Goal: Task Accomplishment & Management: Use online tool/utility

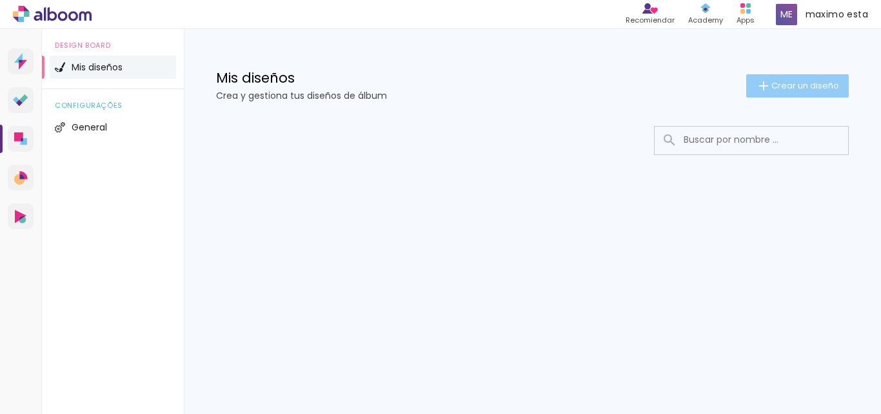
click at [808, 83] on span "Crear un diseño" at bounding box center [806, 85] width 68 height 8
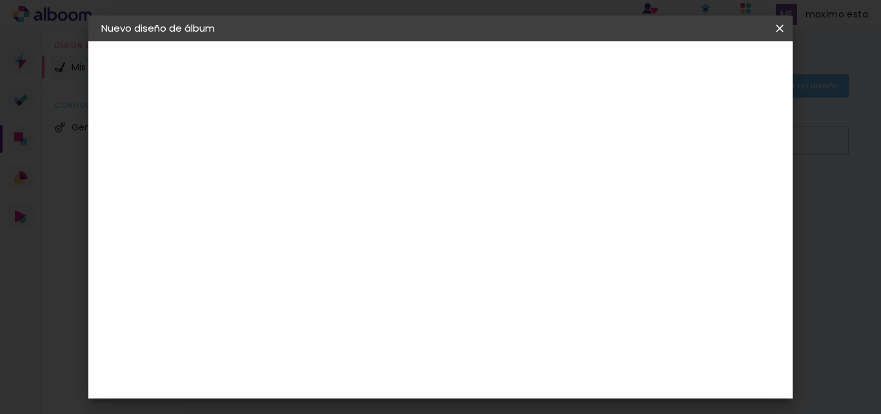
click at [312, 179] on input at bounding box center [312, 173] width 0 height 20
type input "franca 1"
type paper-input "franca 1"
click at [0, 0] on slot "Avanzar" at bounding box center [0, 0] width 0 height 0
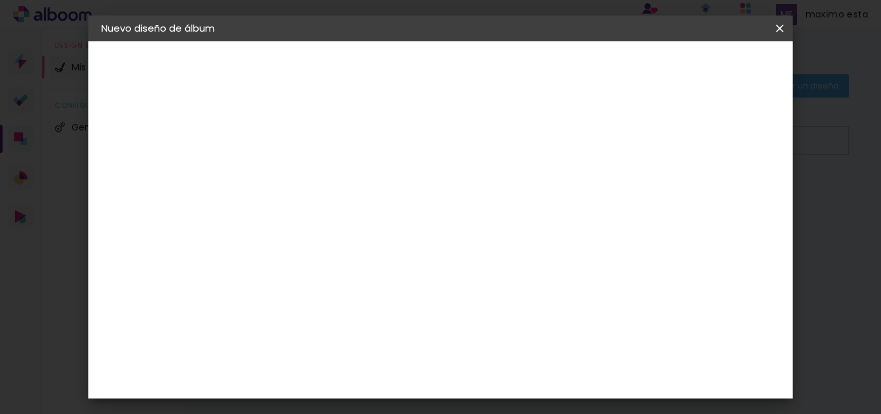
click at [320, 324] on div "La Isla" at bounding box center [311, 334] width 17 height 21
click at [0, 0] on slot "Avanzar" at bounding box center [0, 0] width 0 height 0
click at [378, 235] on div at bounding box center [345, 235] width 66 height 1
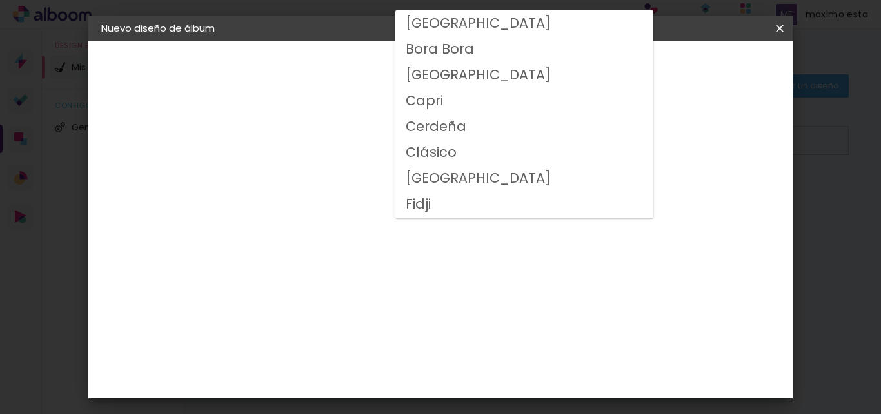
click at [0, 0] on slot "Clásico" at bounding box center [0, 0] width 0 height 0
type input "Clásico"
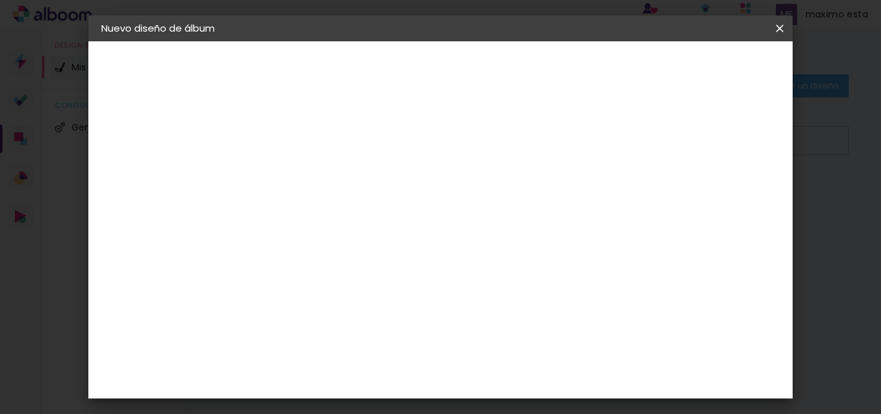
scroll to position [129, 0]
click at [399, 405] on span "30 × 60" at bounding box center [369, 422] width 60 height 34
click at [0, 0] on slot "Avanzar" at bounding box center [0, 0] width 0 height 0
click at [550, 64] on span "Empezar diseño" at bounding box center [530, 73] width 39 height 18
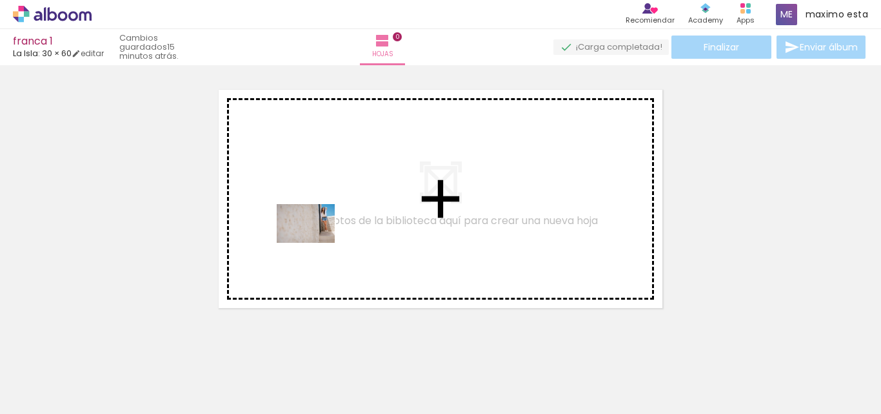
drag, startPoint x: 140, startPoint y: 379, endPoint x: 315, endPoint y: 242, distance: 222.5
click at [315, 242] on quentale-workspace at bounding box center [440, 207] width 881 height 414
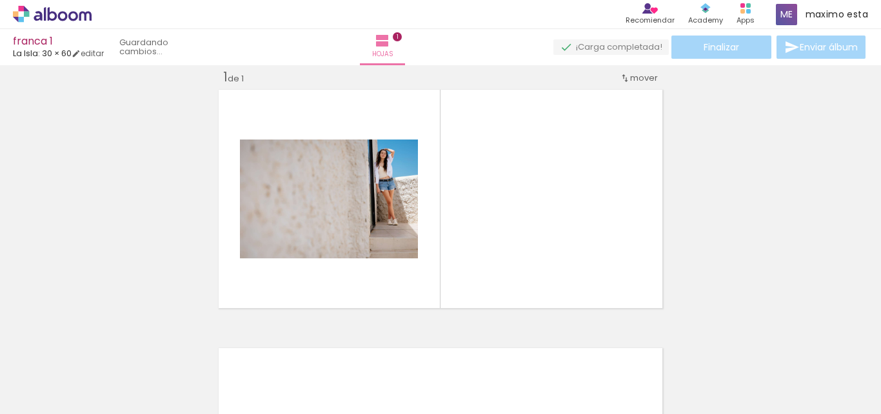
scroll to position [17, 0]
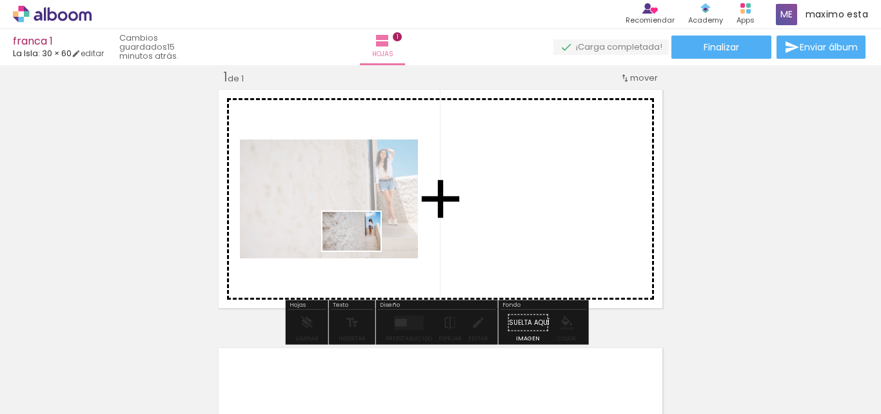
drag, startPoint x: 214, startPoint y: 368, endPoint x: 361, endPoint y: 250, distance: 189.1
click at [361, 250] on quentale-workspace at bounding box center [440, 207] width 881 height 414
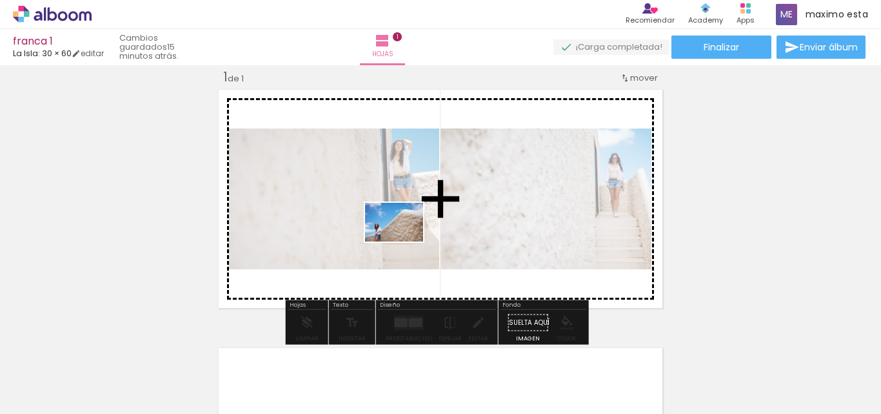
drag, startPoint x: 291, startPoint y: 372, endPoint x: 404, endPoint y: 241, distance: 172.4
click at [404, 241] on quentale-workspace at bounding box center [440, 207] width 881 height 414
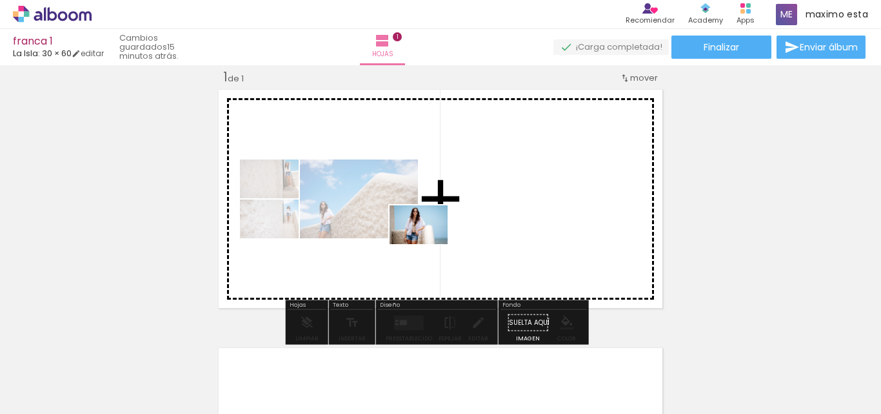
drag, startPoint x: 361, startPoint y: 380, endPoint x: 428, endPoint y: 244, distance: 152.0
click at [428, 244] on quentale-workspace at bounding box center [440, 207] width 881 height 414
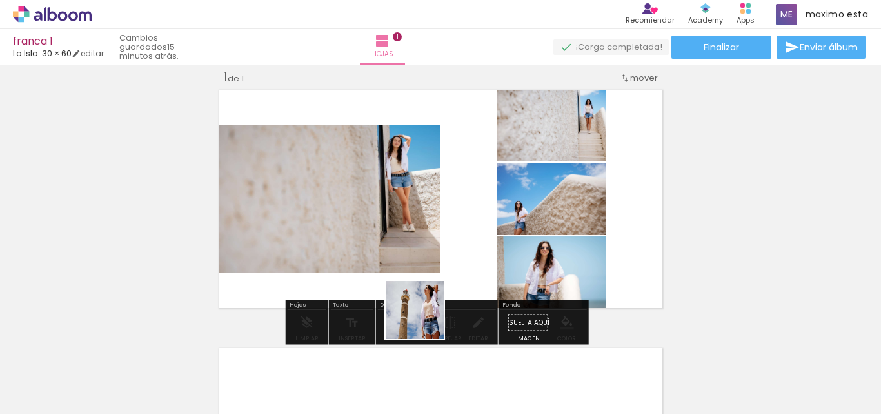
drag, startPoint x: 424, startPoint y: 319, endPoint x: 494, endPoint y: 309, distance: 70.4
click at [437, 212] on quentale-workspace at bounding box center [440, 207] width 881 height 414
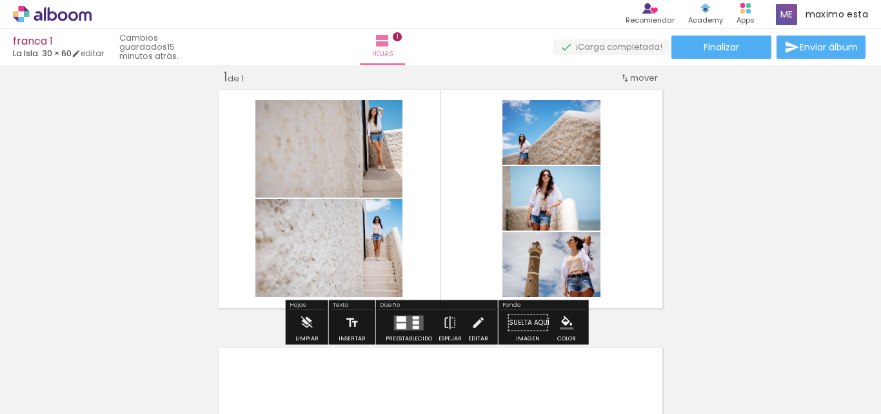
drag, startPoint x: 503, startPoint y: 364, endPoint x: 573, endPoint y: 348, distance: 72.3
click at [483, 208] on quentale-workspace at bounding box center [440, 207] width 881 height 414
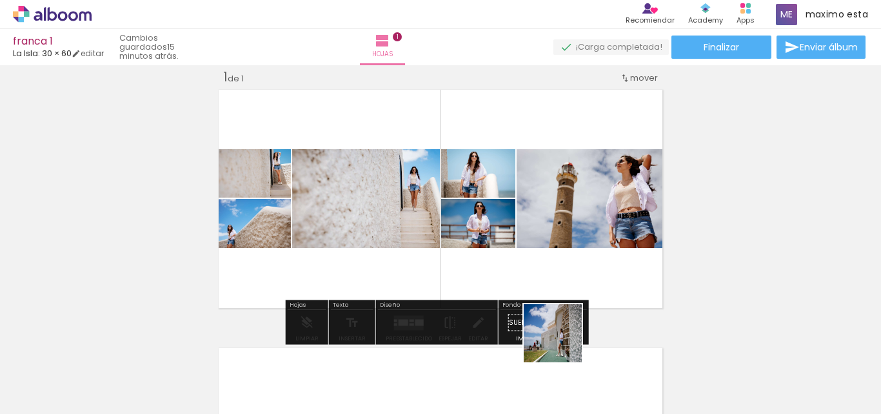
drag, startPoint x: 573, startPoint y: 375, endPoint x: 615, endPoint y: 342, distance: 53.7
click at [512, 201] on quentale-workspace at bounding box center [440, 207] width 881 height 414
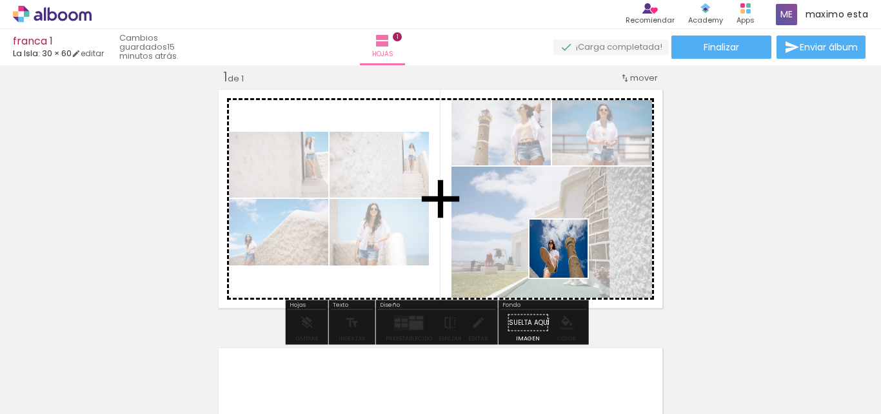
drag, startPoint x: 641, startPoint y: 381, endPoint x: 545, endPoint y: 234, distance: 175.3
click at [510, 177] on quentale-workspace at bounding box center [440, 207] width 881 height 414
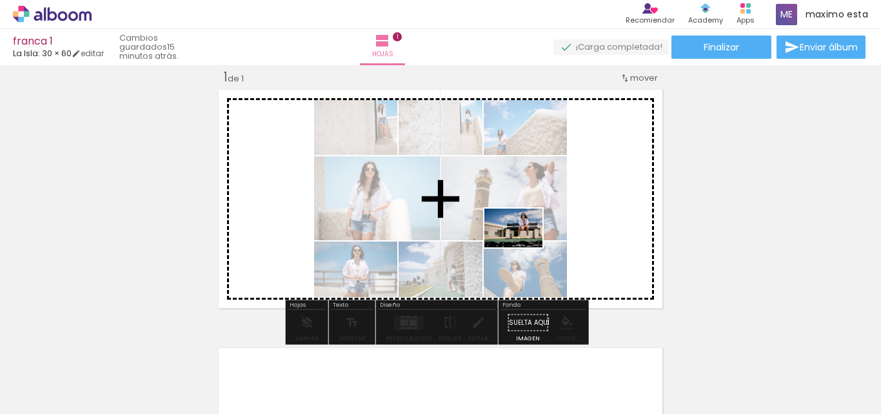
drag, startPoint x: 698, startPoint y: 381, endPoint x: 523, endPoint y: 247, distance: 220.0
click at [523, 247] on quentale-workspace at bounding box center [440, 207] width 881 height 414
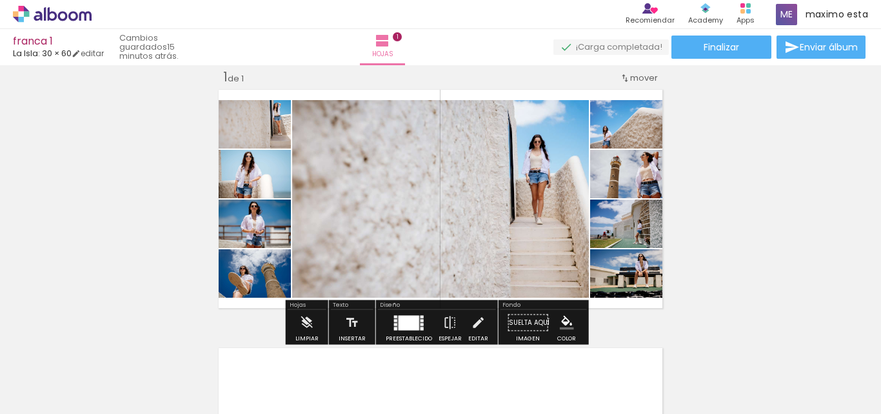
click at [421, 329] on div at bounding box center [422, 327] width 3 height 3
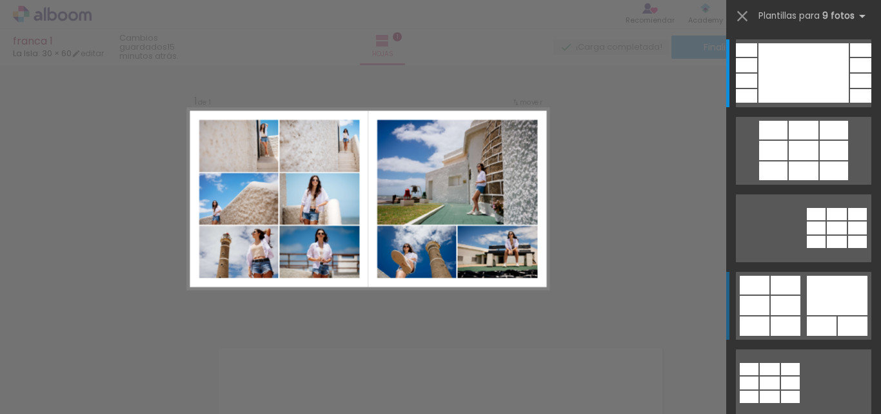
click at [850, 88] on div at bounding box center [860, 81] width 21 height 14
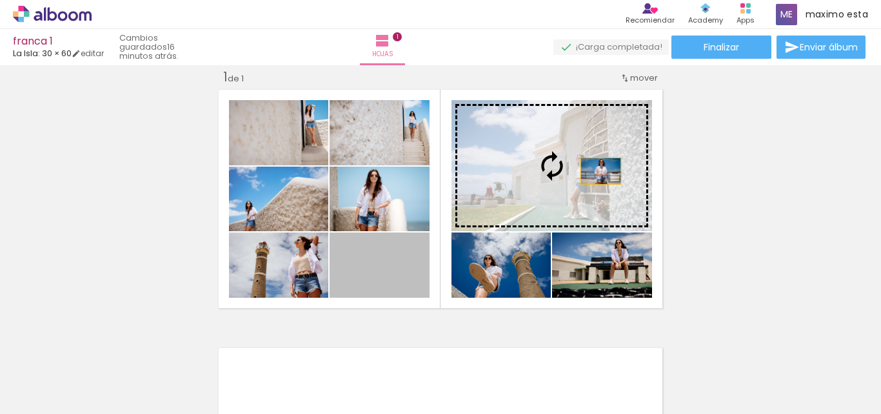
drag, startPoint x: 404, startPoint y: 289, endPoint x: 596, endPoint y: 171, distance: 225.0
click at [0, 0] on slot at bounding box center [0, 0] width 0 height 0
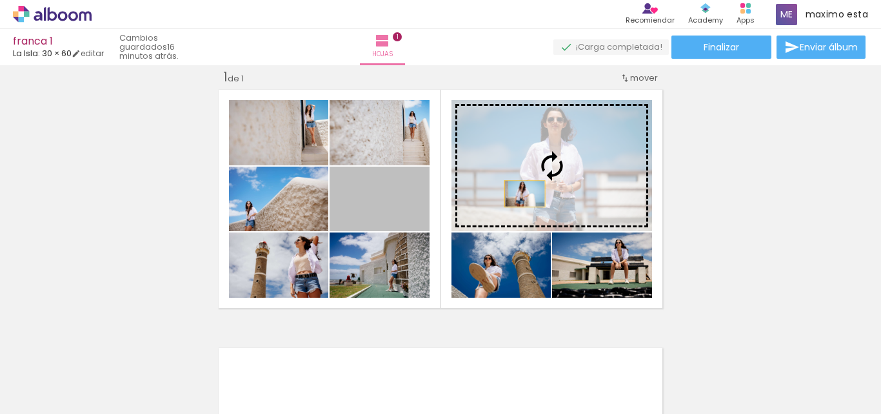
drag, startPoint x: 406, startPoint y: 204, endPoint x: 520, endPoint y: 194, distance: 114.7
click at [0, 0] on slot at bounding box center [0, 0] width 0 height 0
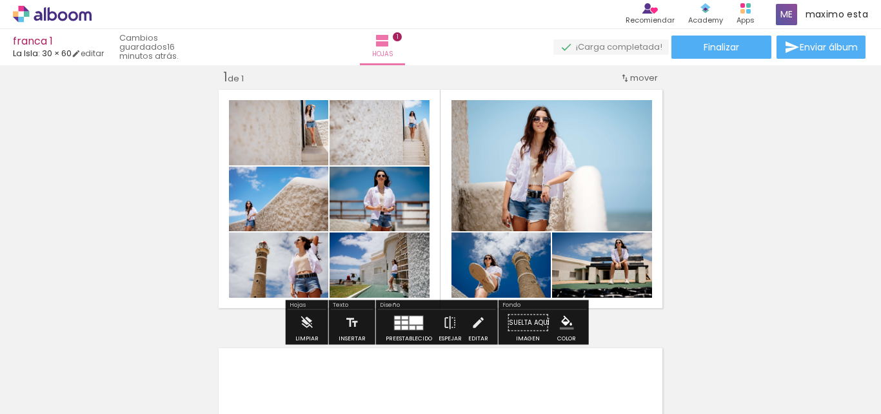
click at [726, 184] on div "Insertar hoja 1 de 1" at bounding box center [440, 311] width 881 height 517
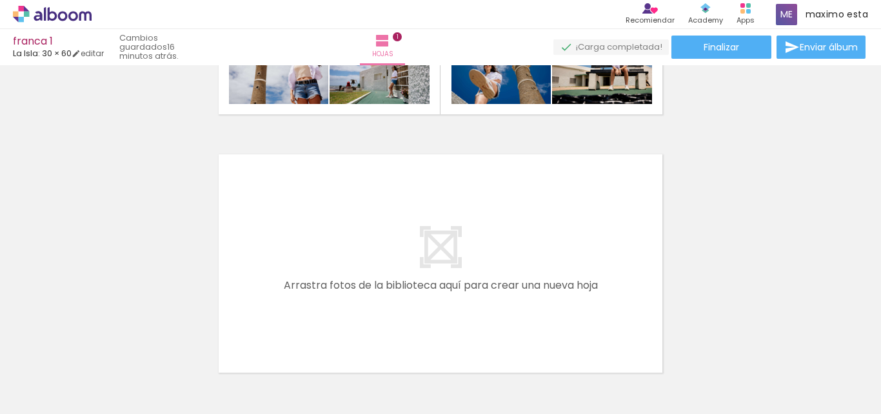
scroll to position [0, 465]
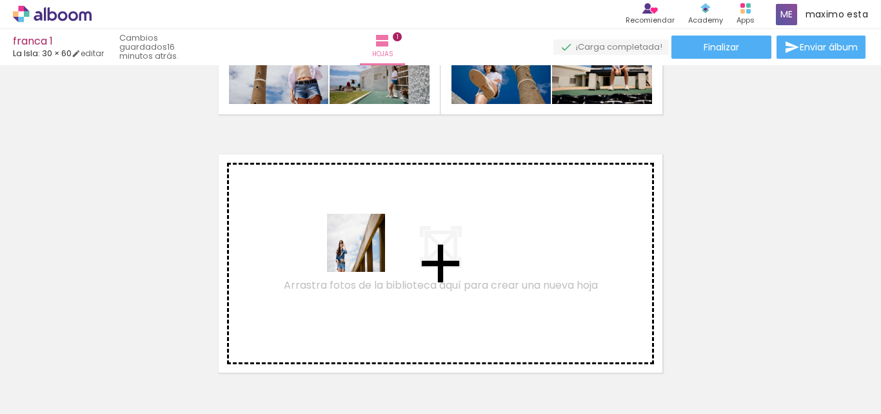
drag, startPoint x: 323, startPoint y: 367, endPoint x: 366, endPoint y: 252, distance: 122.7
click at [366, 252] on quentale-workspace at bounding box center [440, 207] width 881 height 414
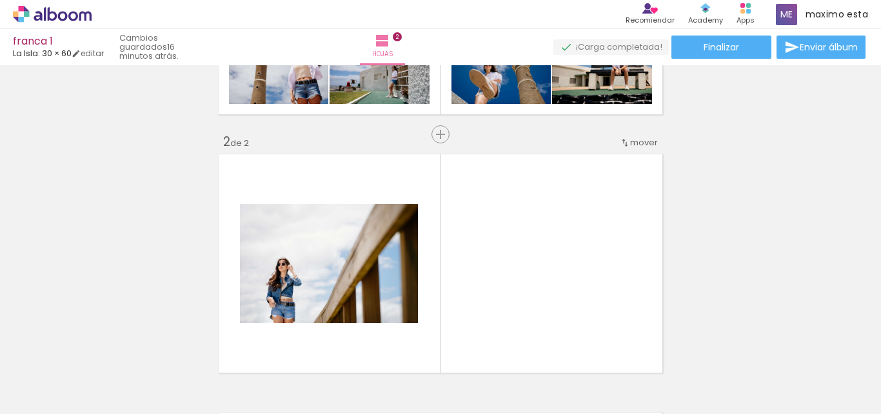
scroll to position [275, 0]
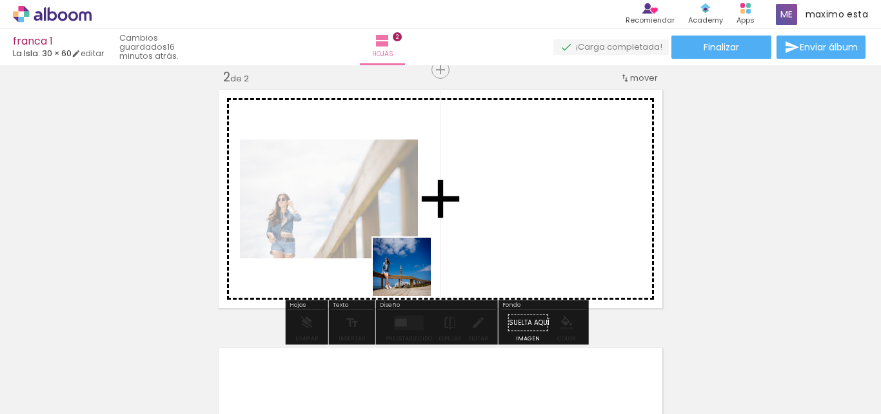
drag, startPoint x: 403, startPoint y: 301, endPoint x: 412, endPoint y: 276, distance: 26.1
click at [412, 276] on quentale-workspace at bounding box center [440, 207] width 881 height 414
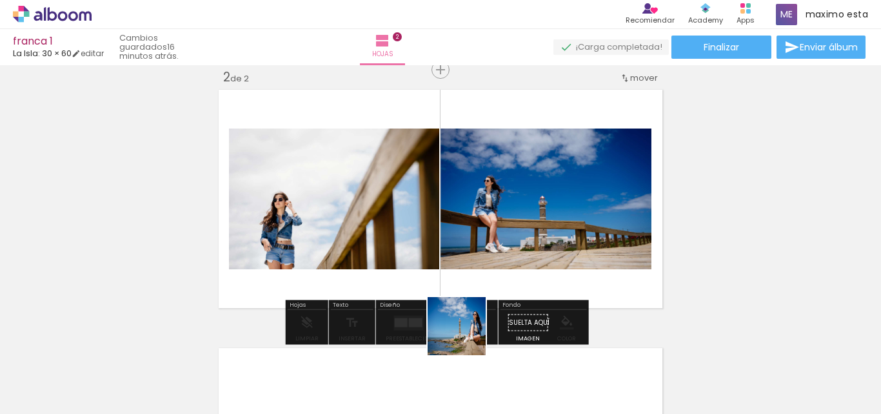
drag, startPoint x: 470, startPoint y: 365, endPoint x: 512, endPoint y: 344, distance: 46.7
click at [456, 257] on quentale-workspace at bounding box center [440, 207] width 881 height 414
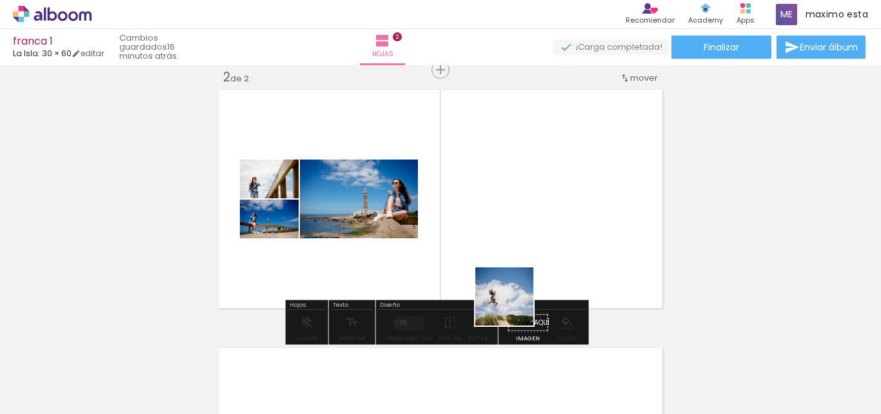
drag, startPoint x: 524, startPoint y: 363, endPoint x: 584, endPoint y: 361, distance: 60.0
click at [506, 252] on quentale-workspace at bounding box center [440, 207] width 881 height 414
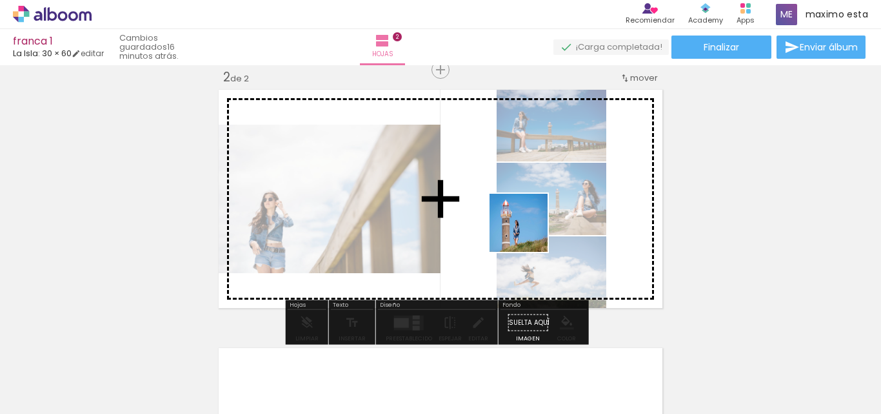
drag, startPoint x: 599, startPoint y: 377, endPoint x: 528, endPoint y: 232, distance: 161.6
click at [528, 232] on quentale-workspace at bounding box center [440, 207] width 881 height 414
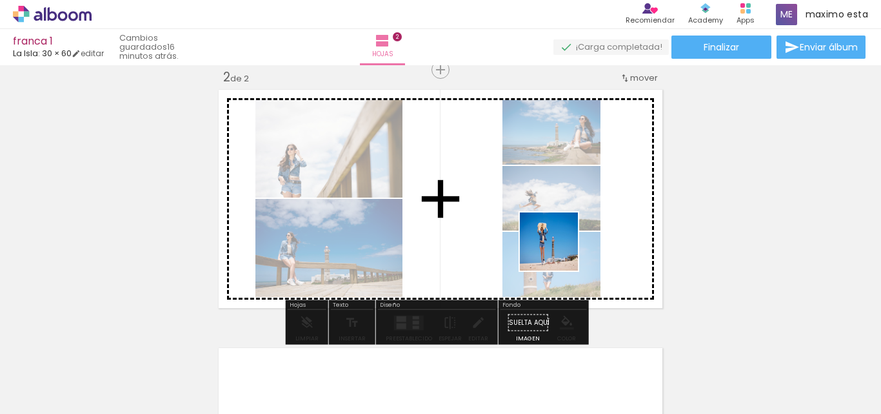
drag, startPoint x: 684, startPoint y: 371, endPoint x: 754, endPoint y: 372, distance: 69.7
click at [553, 245] on quentale-workspace at bounding box center [440, 207] width 881 height 414
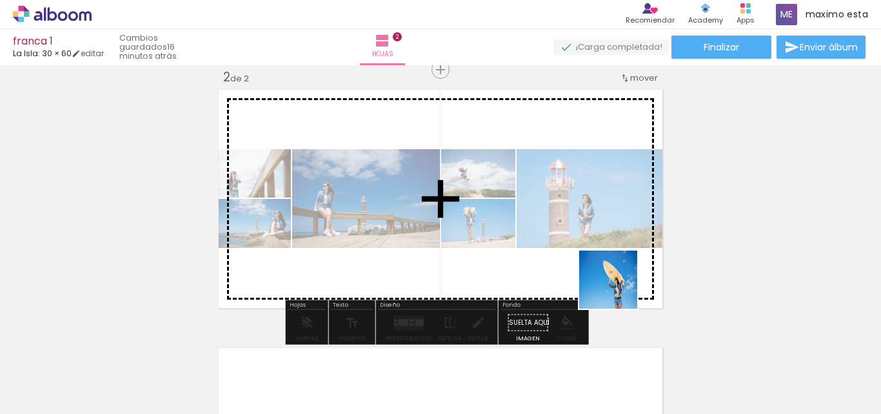
drag, startPoint x: 754, startPoint y: 373, endPoint x: 808, endPoint y: 370, distance: 53.6
click at [547, 246] on quentale-workspace at bounding box center [440, 207] width 881 height 414
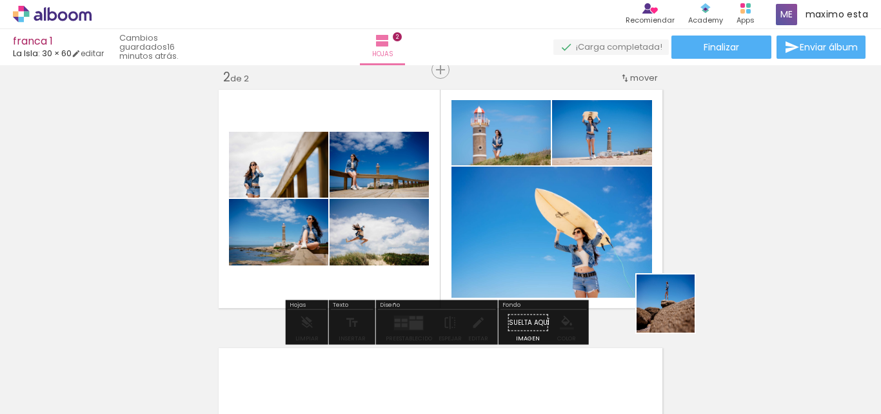
drag, startPoint x: 814, startPoint y: 375, endPoint x: 550, endPoint y: 254, distance: 291.0
click at [550, 254] on quentale-workspace at bounding box center [440, 207] width 881 height 414
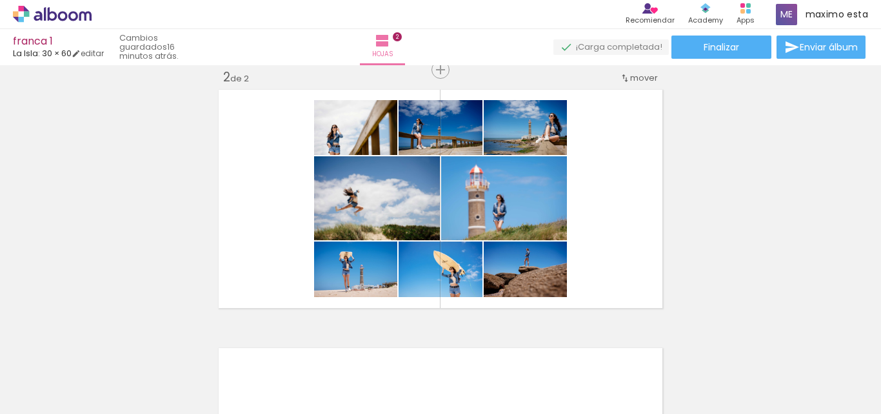
scroll to position [0, 976]
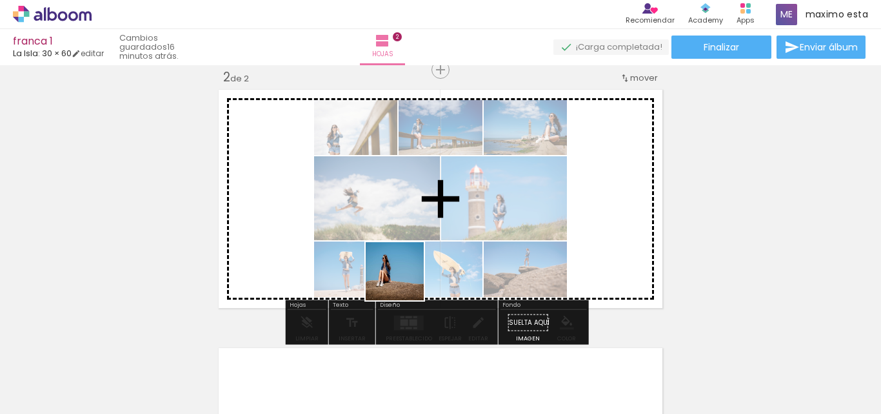
drag, startPoint x: 384, startPoint y: 369, endPoint x: 404, endPoint y: 281, distance: 90.8
click at [404, 281] on quentale-workspace at bounding box center [440, 207] width 881 height 414
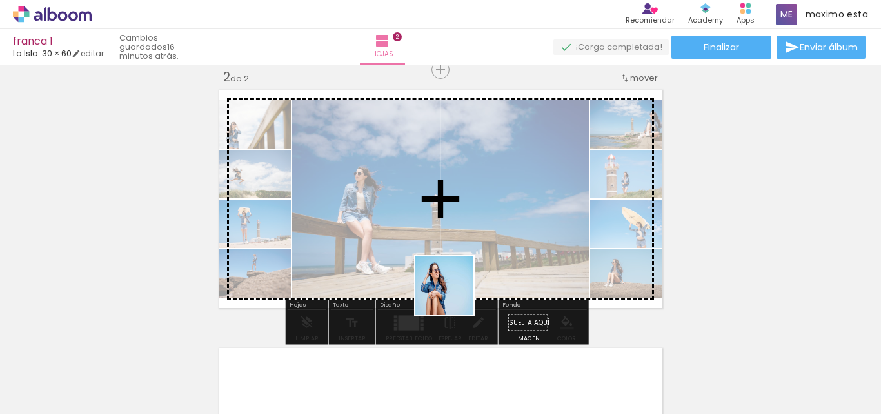
drag, startPoint x: 457, startPoint y: 355, endPoint x: 452, endPoint y: 257, distance: 98.2
click at [452, 257] on quentale-workspace at bounding box center [440, 207] width 881 height 414
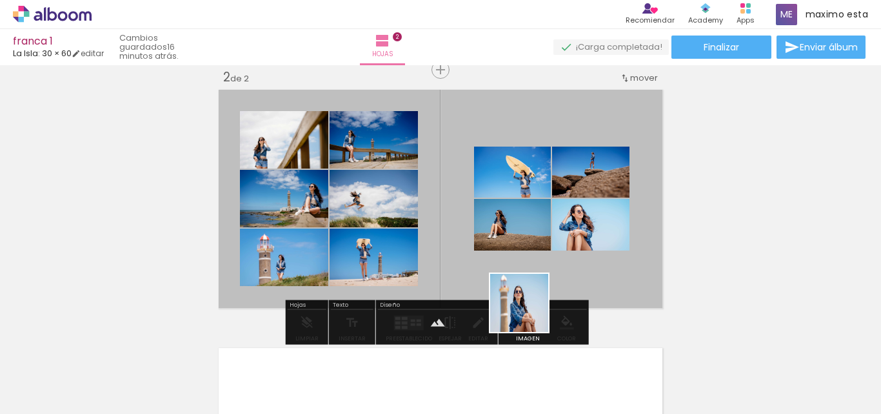
drag, startPoint x: 529, startPoint y: 366, endPoint x: 433, endPoint y: 328, distance: 103.1
click at [526, 265] on quentale-workspace at bounding box center [440, 207] width 881 height 414
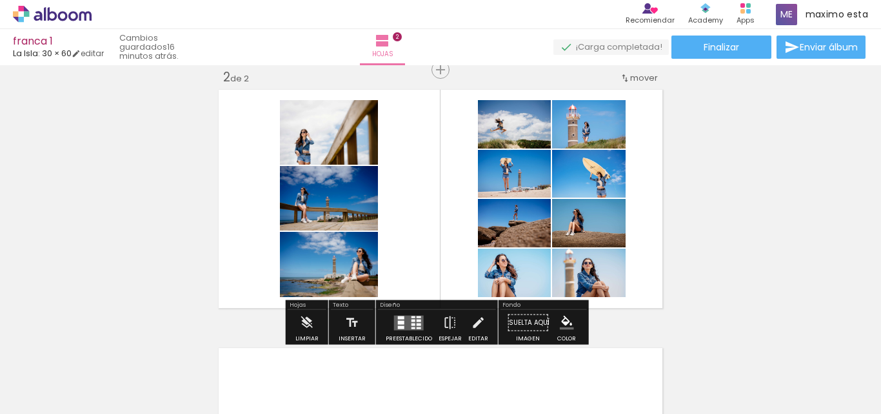
drag, startPoint x: 399, startPoint y: 321, endPoint x: 476, endPoint y: 299, distance: 79.8
click at [400, 321] on div at bounding box center [401, 322] width 6 height 4
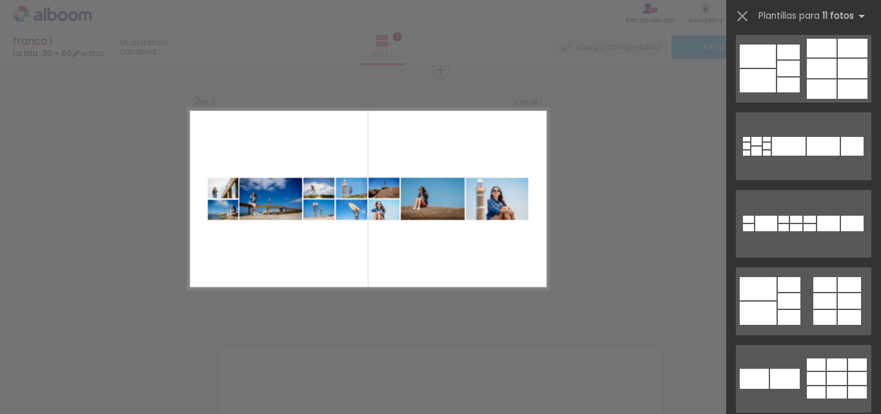
scroll to position [129, 0]
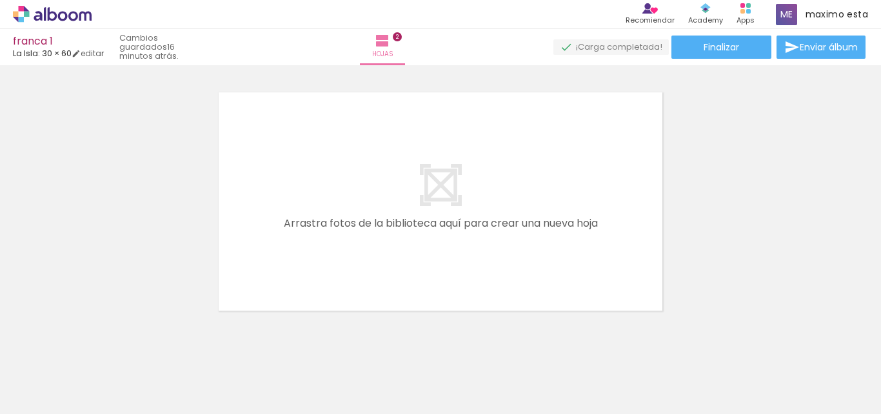
scroll to position [533, 0]
drag, startPoint x: 668, startPoint y: 338, endPoint x: 617, endPoint y: 289, distance: 70.7
click at [571, 268] on quentale-workspace at bounding box center [440, 207] width 881 height 414
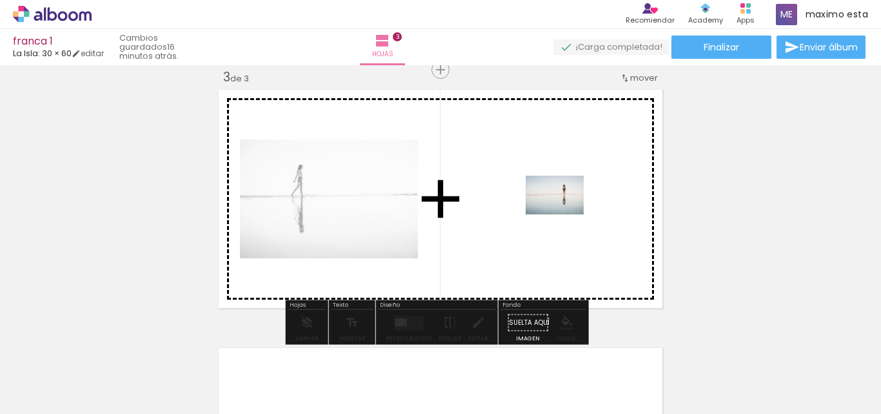
drag, startPoint x: 754, startPoint y: 375, endPoint x: 564, endPoint y: 214, distance: 249.4
click at [564, 214] on quentale-workspace at bounding box center [440, 207] width 881 height 414
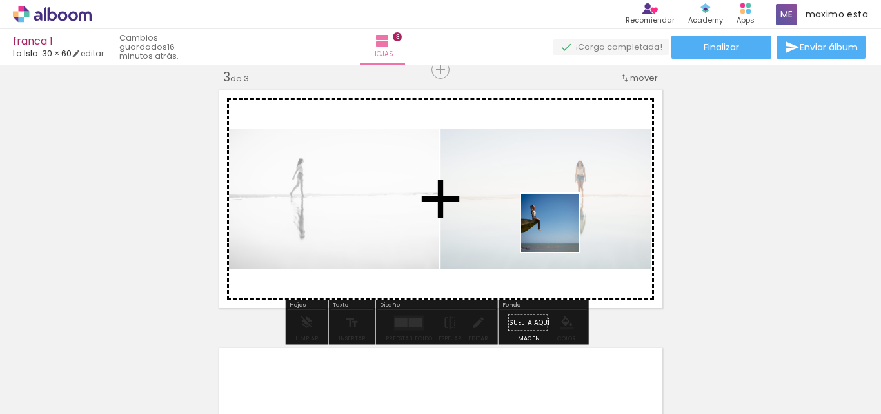
drag, startPoint x: 822, startPoint y: 381, endPoint x: 551, endPoint y: 223, distance: 314.2
click quentale-workspace
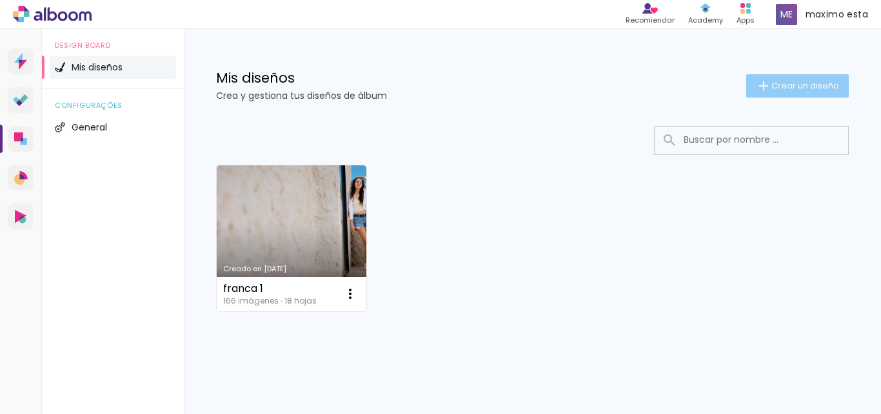
click at [795, 87] on span "Crear un diseño" at bounding box center [806, 85] width 68 height 8
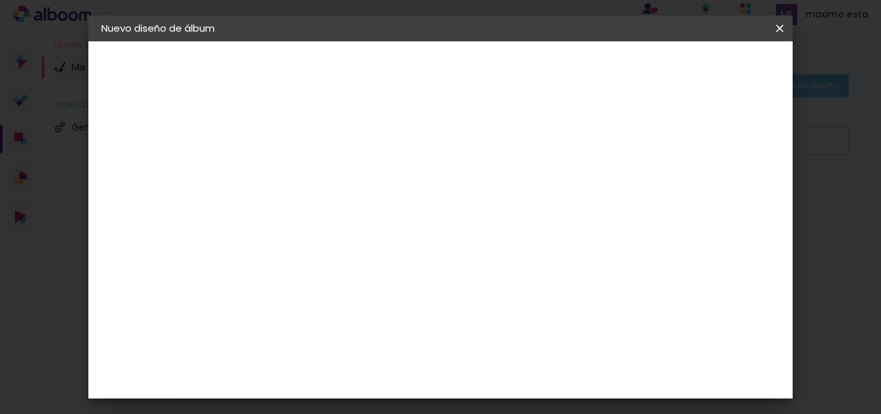
click at [312, 169] on input at bounding box center [312, 173] width 0 height 20
type input "FRANCA 2"
type paper-input "FRANCA 2"
click at [0, 0] on slot "Avanzar" at bounding box center [0, 0] width 0 height 0
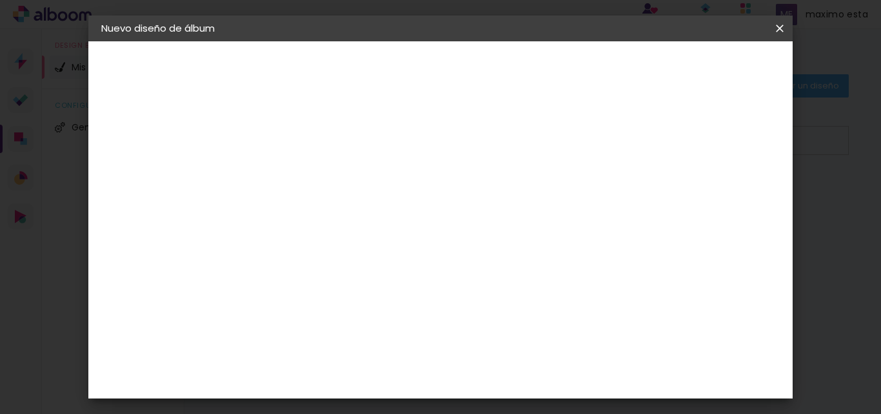
click at [320, 324] on div "La Isla" at bounding box center [311, 334] width 17 height 21
click at [0, 0] on slot "Avanzar" at bounding box center [0, 0] width 0 height 0
click at [363, 215] on input "text" at bounding box center [337, 225] width 50 height 20
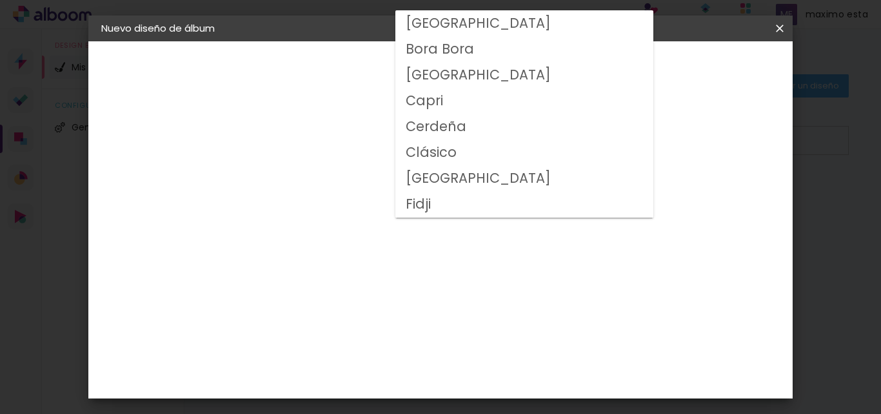
click at [457, 155] on paper-item "Clásico" at bounding box center [524, 152] width 258 height 26
type input "Clásico"
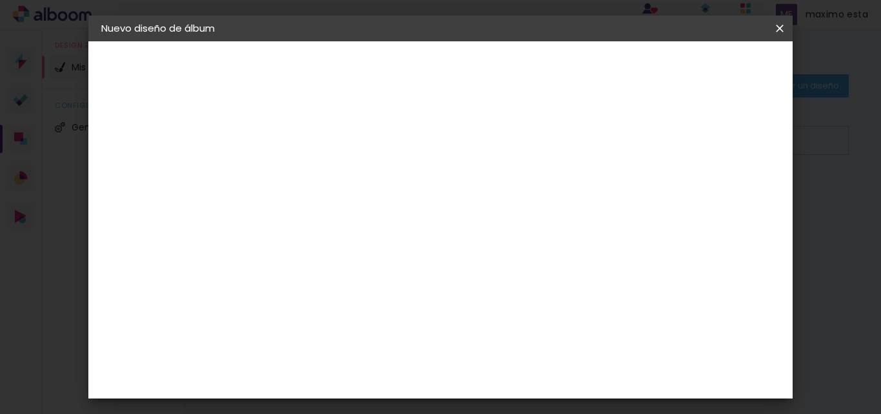
scroll to position [194, 0]
click at [399, 341] on span "30 × 60" at bounding box center [369, 358] width 60 height 34
click at [511, 65] on paper-button "Avanzar" at bounding box center [480, 68] width 62 height 22
click at [550, 70] on span "Empezar diseño" at bounding box center [530, 73] width 39 height 18
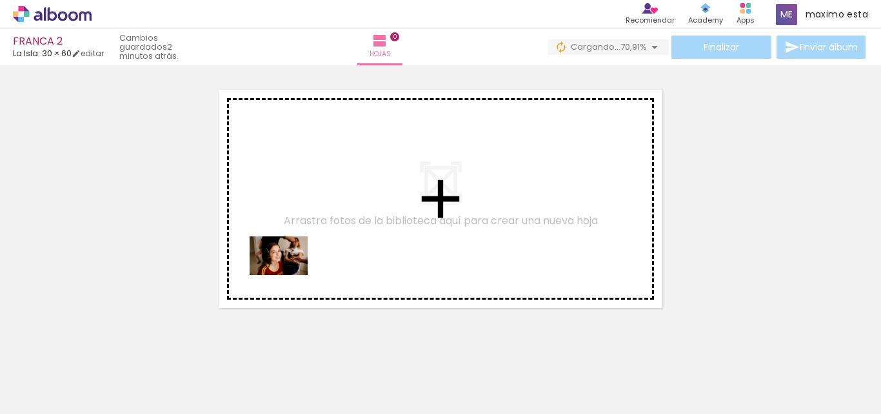
drag, startPoint x: 132, startPoint y: 369, endPoint x: 293, endPoint y: 272, distance: 188.1
click at [293, 272] on quentale-workspace at bounding box center [440, 207] width 881 height 414
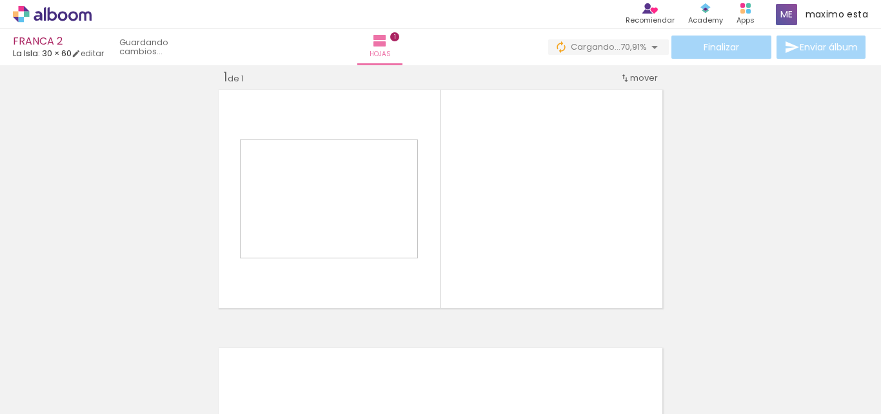
scroll to position [17, 0]
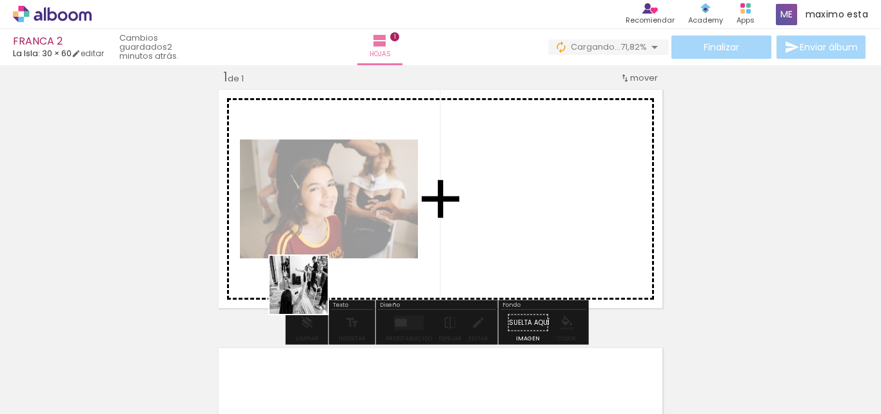
drag, startPoint x: 226, startPoint y: 359, endPoint x: 328, endPoint y: 280, distance: 128.8
click at [328, 280] on quentale-workspace at bounding box center [440, 207] width 881 height 414
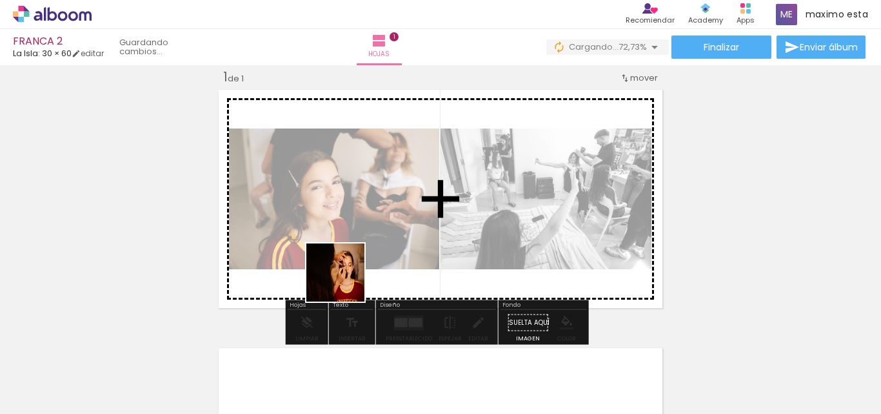
drag, startPoint x: 292, startPoint y: 358, endPoint x: 343, endPoint y: 319, distance: 64.4
click at [345, 281] on quentale-workspace at bounding box center [440, 207] width 881 height 414
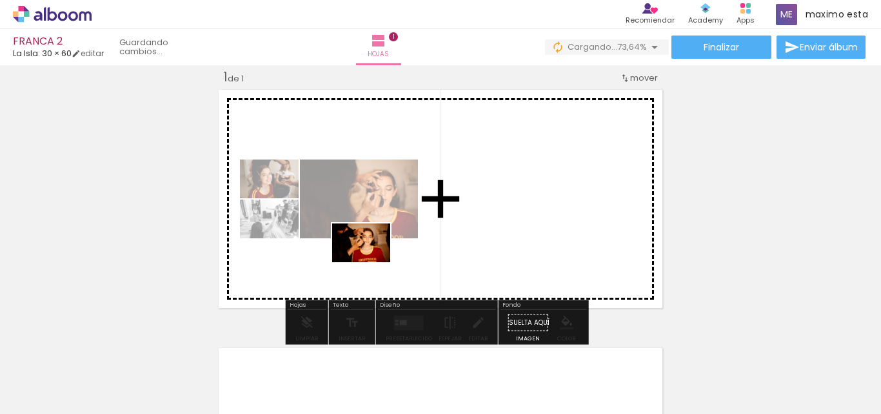
drag, startPoint x: 349, startPoint y: 354, endPoint x: 371, endPoint y: 262, distance: 94.8
click at [371, 262] on quentale-workspace at bounding box center [440, 207] width 881 height 414
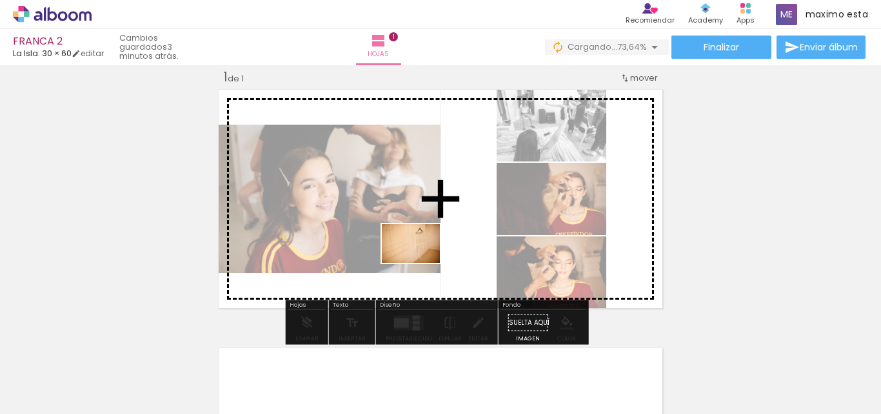
drag, startPoint x: 421, startPoint y: 374, endPoint x: 421, endPoint y: 263, distance: 111.0
click at [421, 263] on quentale-workspace at bounding box center [440, 207] width 881 height 414
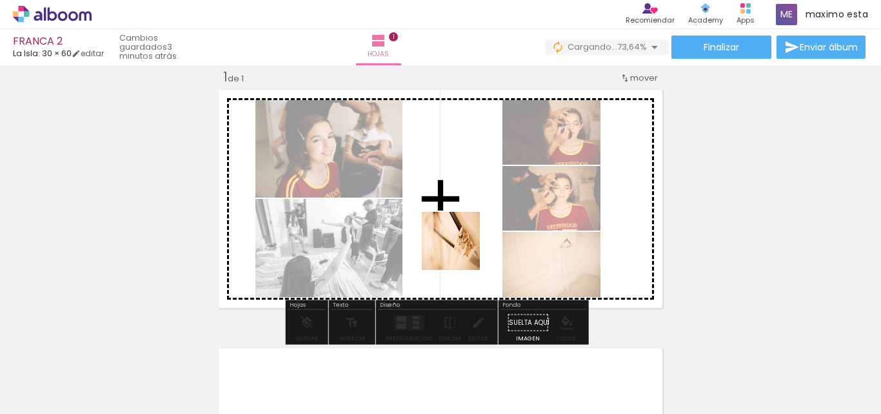
drag, startPoint x: 502, startPoint y: 359, endPoint x: 461, endPoint y: 250, distance: 116.6
click at [461, 250] on quentale-workspace at bounding box center [440, 207] width 881 height 414
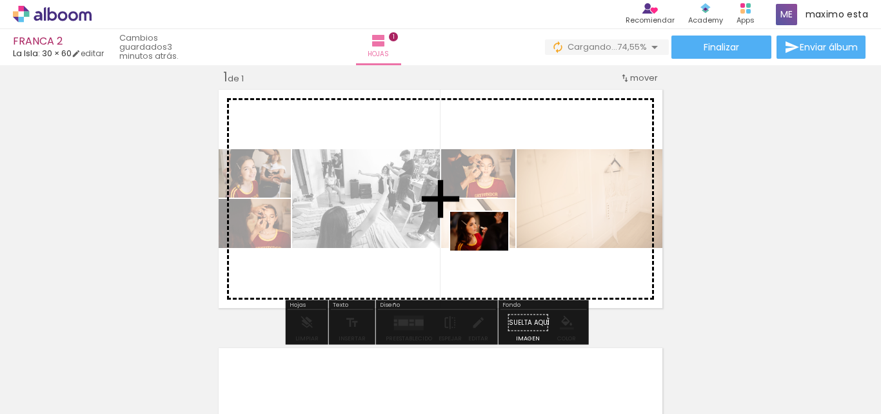
drag, startPoint x: 557, startPoint y: 370, endPoint x: 489, endPoint y: 250, distance: 137.2
click at [489, 250] on quentale-workspace at bounding box center [440, 207] width 881 height 414
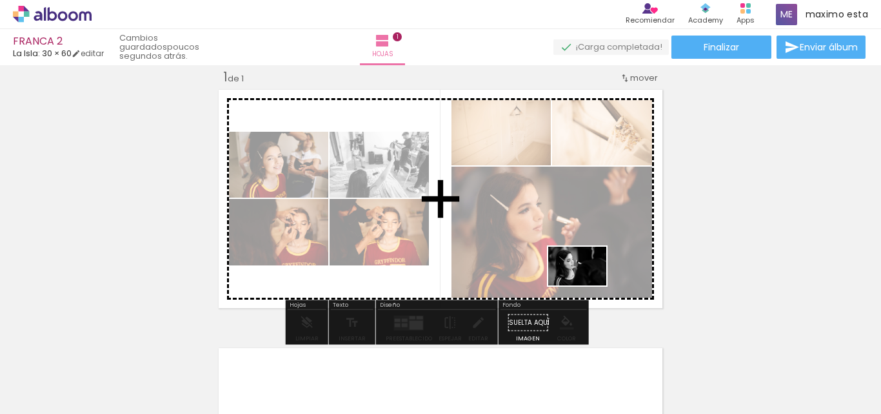
drag, startPoint x: 646, startPoint y: 372, endPoint x: 677, endPoint y: 359, distance: 33.2
click at [580, 276] on quentale-workspace at bounding box center [440, 207] width 881 height 414
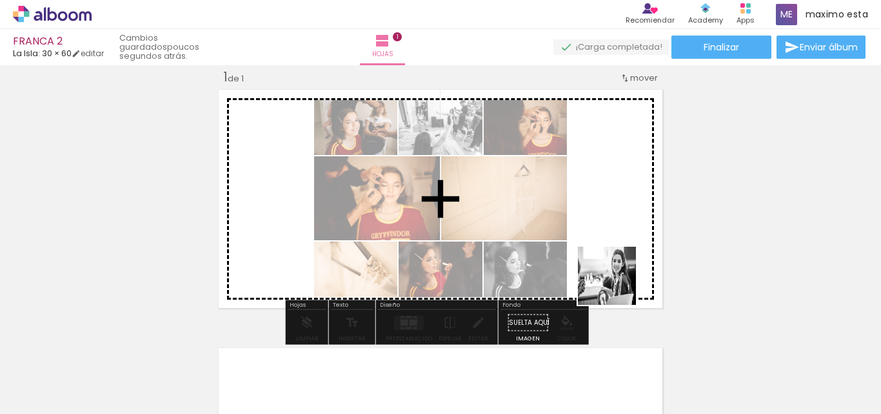
drag, startPoint x: 695, startPoint y: 365, endPoint x: 601, endPoint y: 272, distance: 132.3
click at [601, 272] on quentale-workspace at bounding box center [440, 207] width 881 height 414
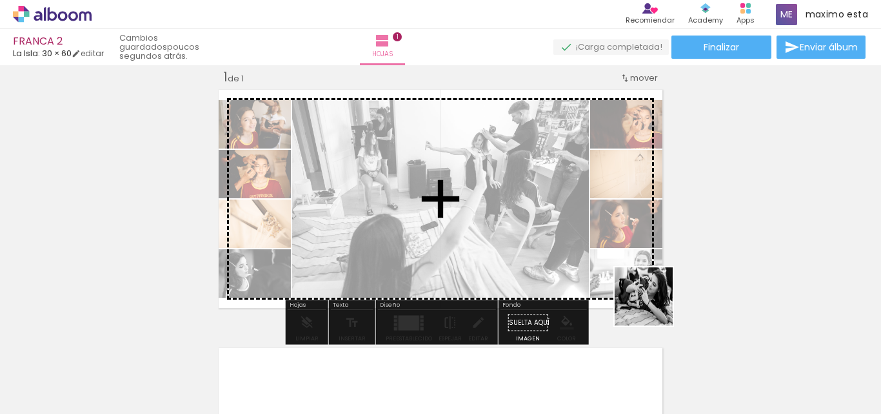
drag, startPoint x: 804, startPoint y: 380, endPoint x: 455, endPoint y: 311, distance: 355.8
click at [573, 263] on quentale-workspace at bounding box center [440, 207] width 881 height 414
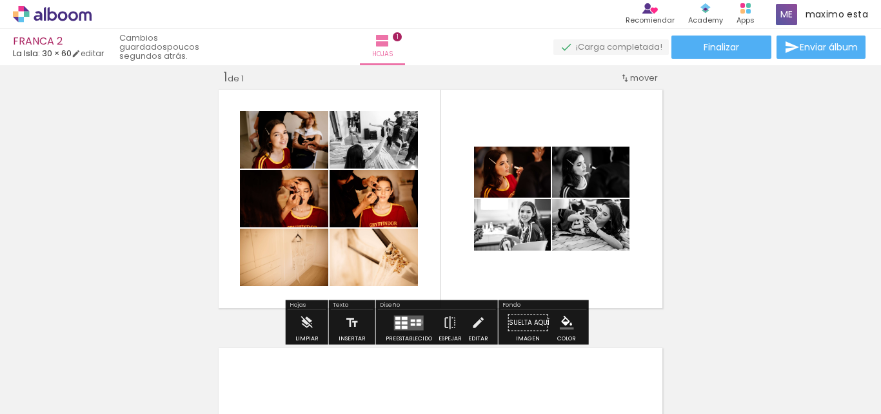
click at [417, 322] on quentale-layouter at bounding box center [409, 322] width 30 height 15
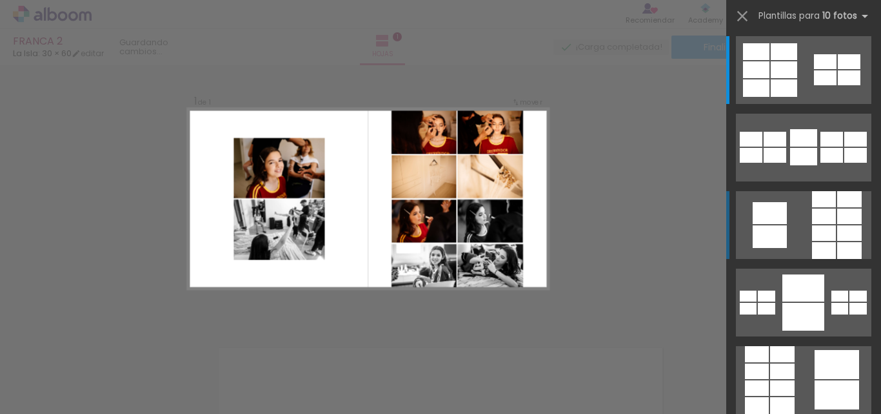
scroll to position [0, 0]
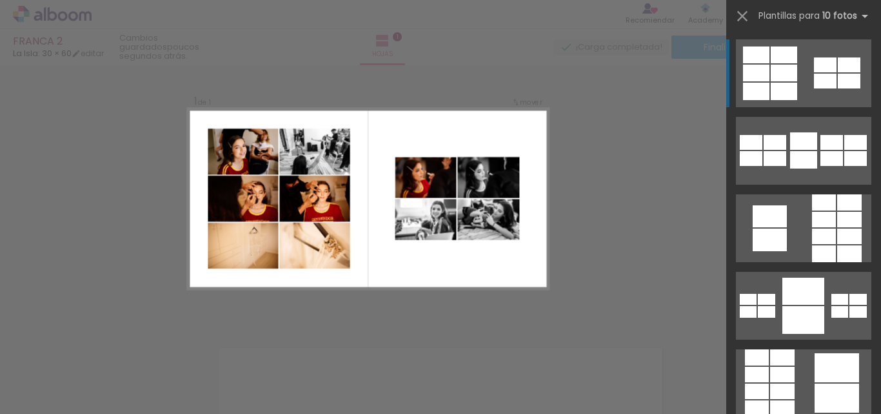
click at [807, 73] on quentale-layouter at bounding box center [803, 73] width 135 height 68
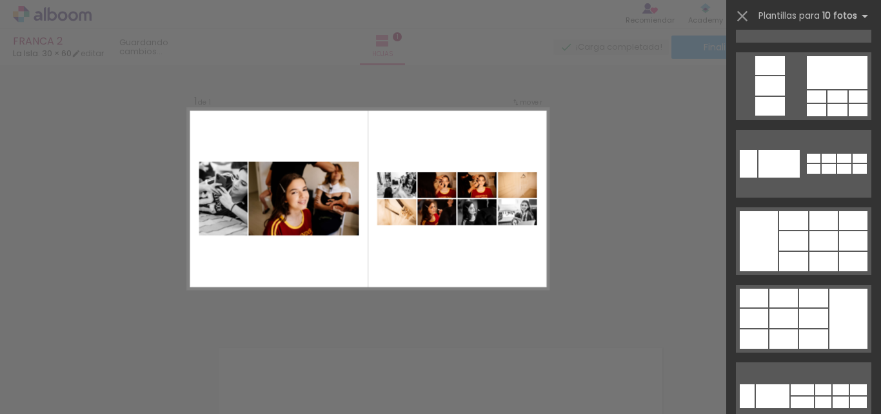
scroll to position [516, 0]
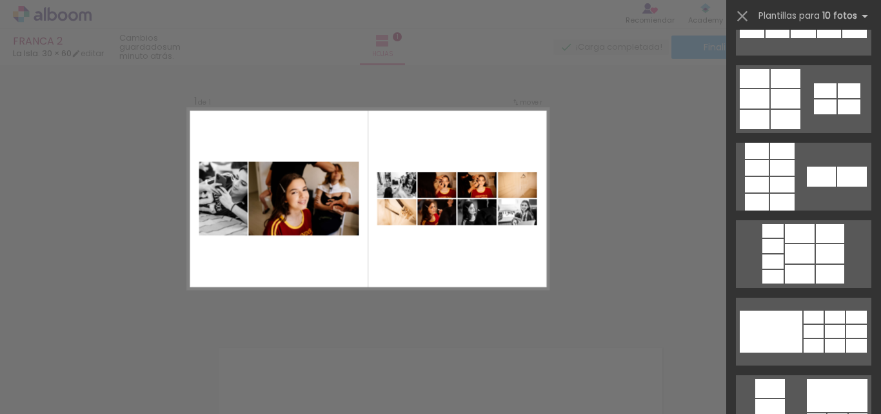
click at [624, 157] on div "Confirmar Cancelar" at bounding box center [440, 321] width 881 height 547
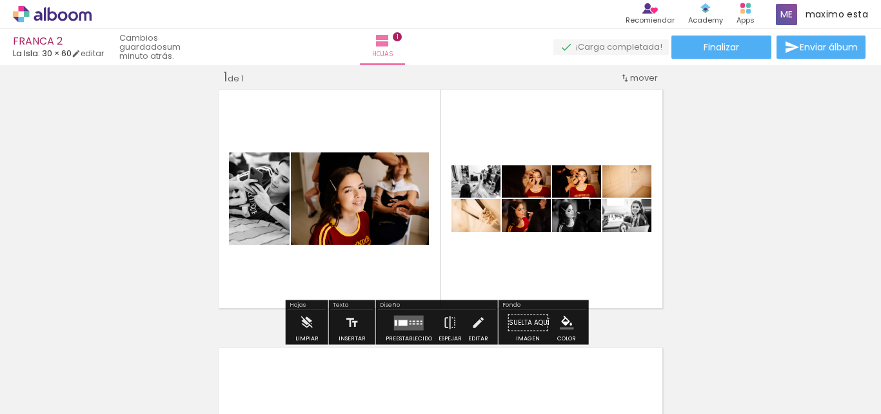
click at [408, 319] on quentale-layouter at bounding box center [409, 322] width 30 height 15
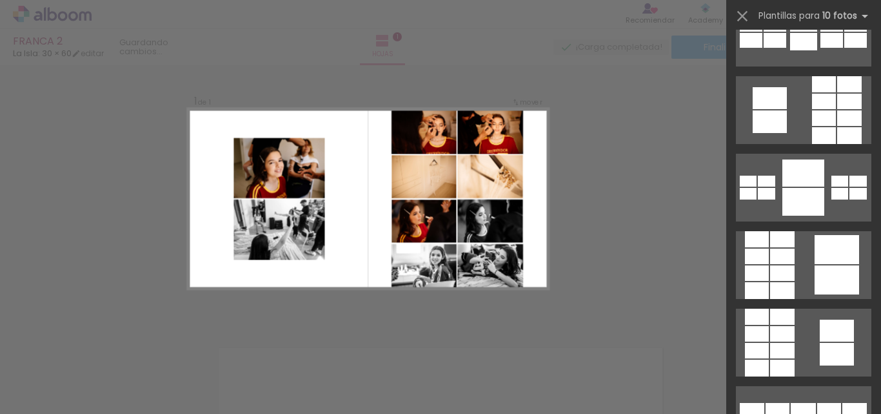
scroll to position [0, 0]
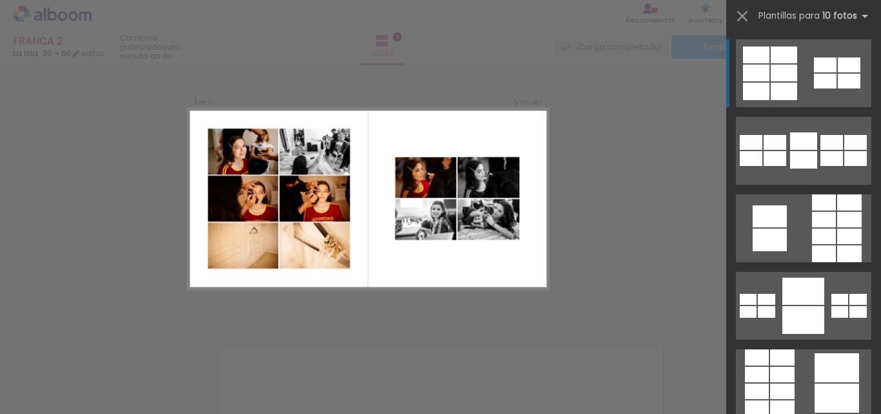
click at [821, 151] on div at bounding box center [832, 158] width 23 height 15
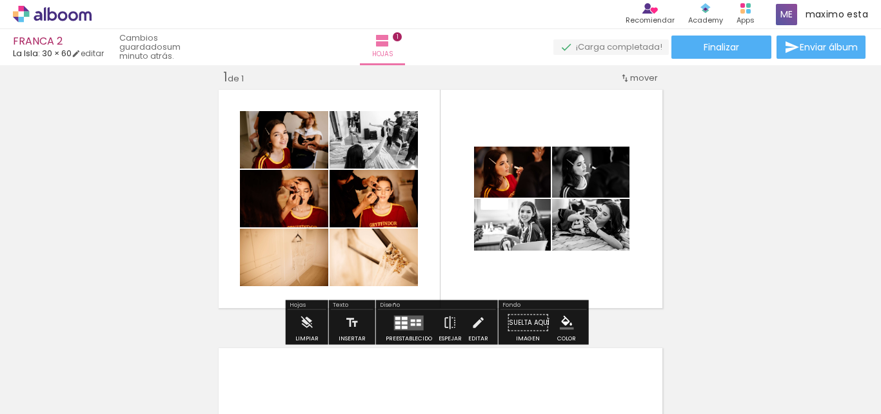
click at [717, 145] on div "Insertar hoja 1 de 1" at bounding box center [440, 311] width 881 height 517
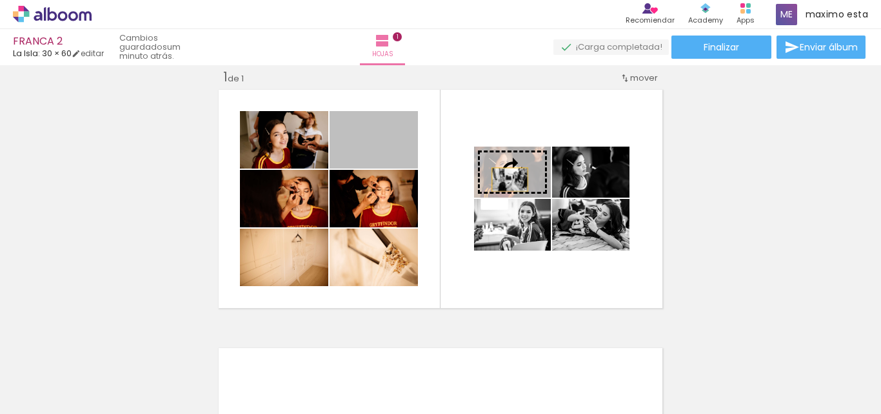
drag, startPoint x: 397, startPoint y: 146, endPoint x: 505, endPoint y: 179, distance: 112.8
click at [0, 0] on slot at bounding box center [0, 0] width 0 height 0
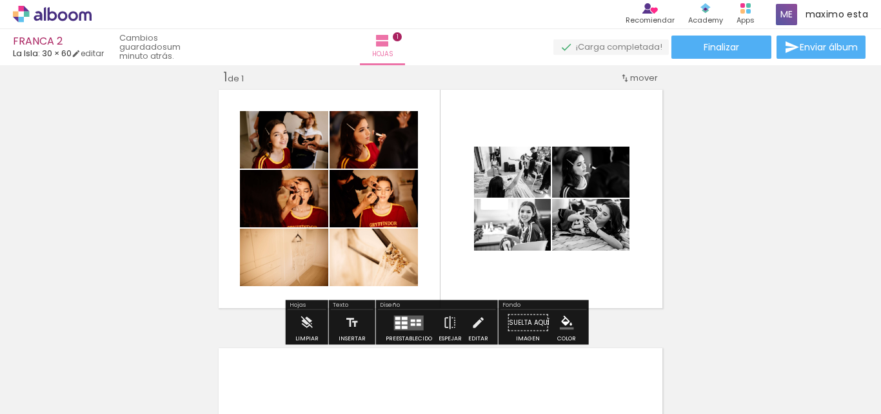
click at [719, 201] on div "Insertar hoja 1 de 1" at bounding box center [440, 311] width 881 height 517
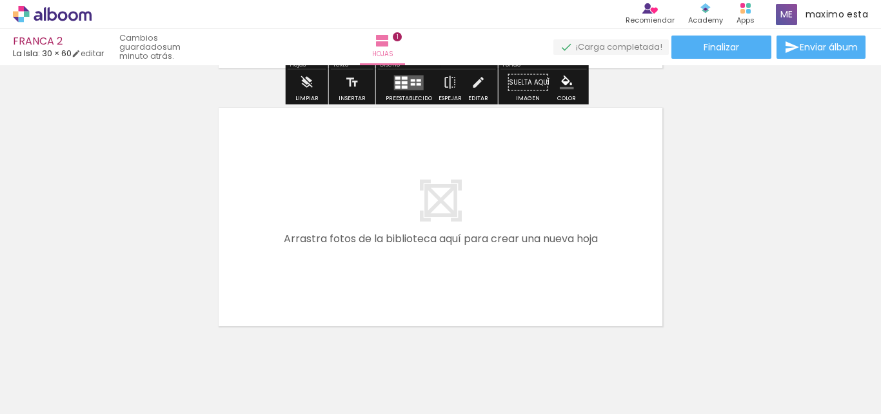
scroll to position [258, 0]
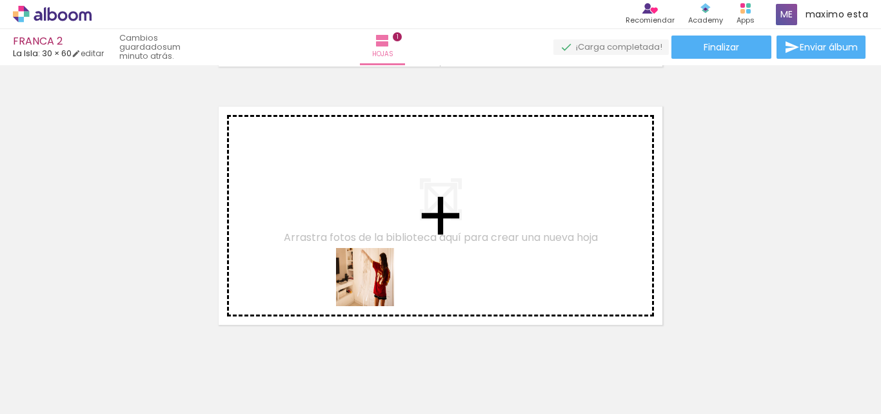
drag, startPoint x: 282, startPoint y: 384, endPoint x: 382, endPoint y: 277, distance: 146.0
click at [382, 277] on quentale-workspace at bounding box center [440, 207] width 881 height 414
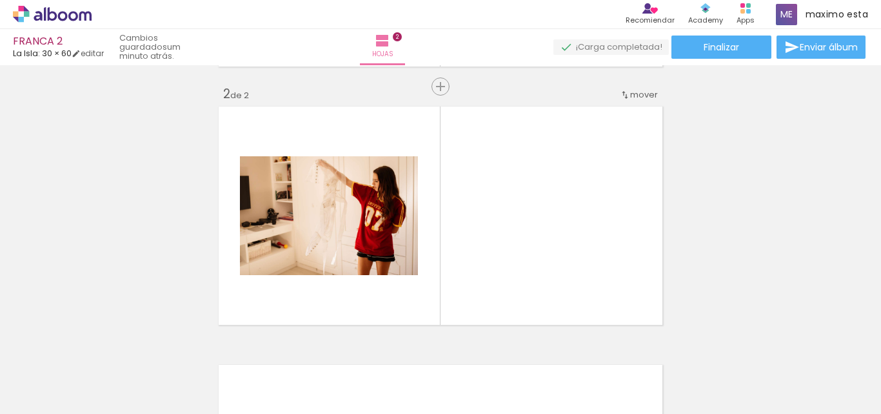
scroll to position [275, 0]
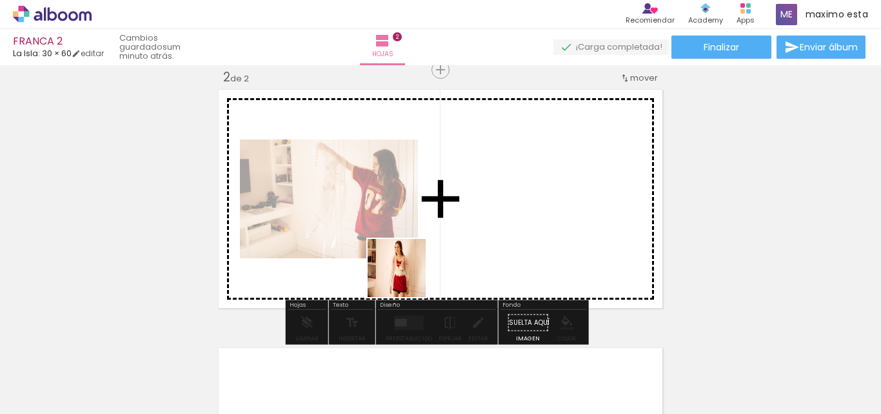
drag, startPoint x: 361, startPoint y: 371, endPoint x: 418, endPoint y: 272, distance: 114.4
click at [414, 263] on quentale-workspace at bounding box center [440, 207] width 881 height 414
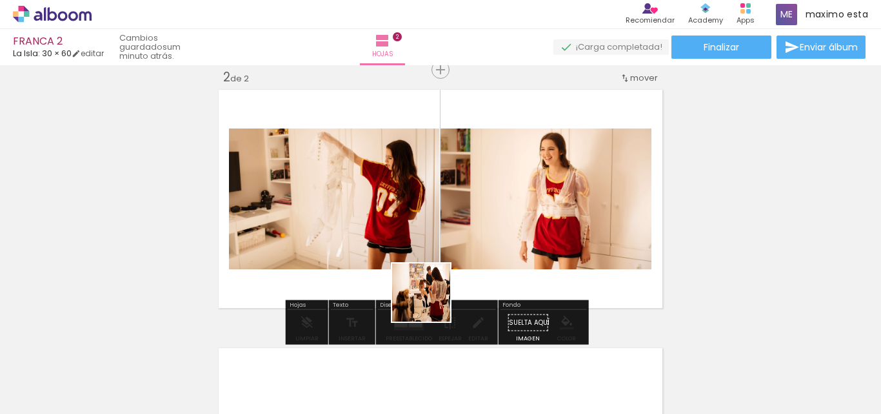
drag, startPoint x: 427, startPoint y: 358, endPoint x: 444, endPoint y: 307, distance: 53.7
click at [435, 284] on quentale-workspace at bounding box center [440, 207] width 881 height 414
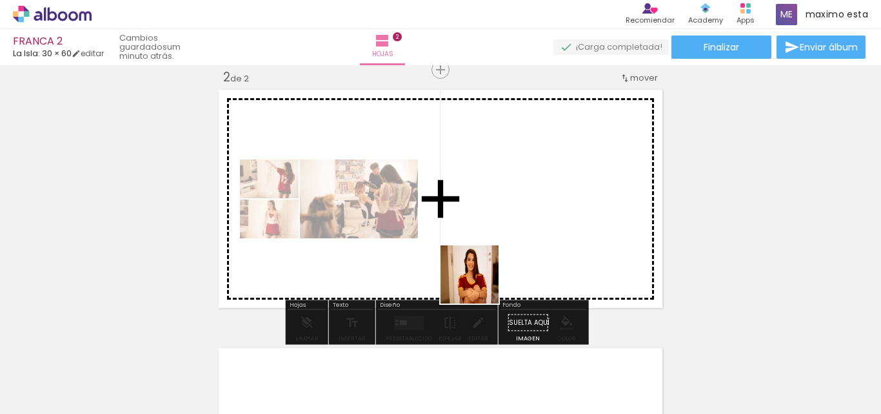
drag, startPoint x: 488, startPoint y: 372, endPoint x: 480, endPoint y: 268, distance: 104.1
click at [479, 253] on quentale-workspace at bounding box center [440, 207] width 881 height 414
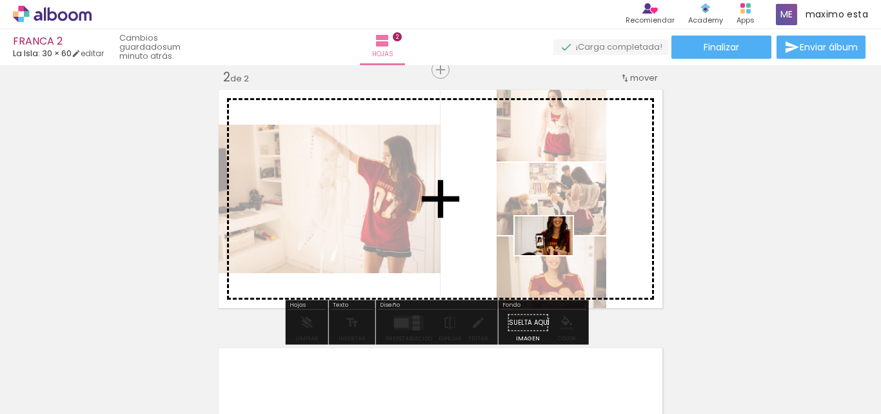
drag, startPoint x: 571, startPoint y: 366, endPoint x: 584, endPoint y: 297, distance: 70.2
click at [553, 254] on quentale-workspace at bounding box center [440, 207] width 881 height 414
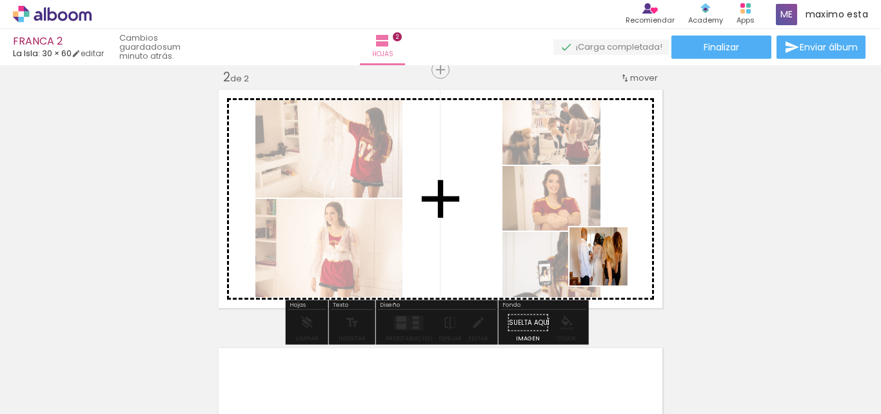
drag, startPoint x: 612, startPoint y: 277, endPoint x: 599, endPoint y: 235, distance: 43.5
click at [599, 235] on quentale-workspace at bounding box center [440, 207] width 881 height 414
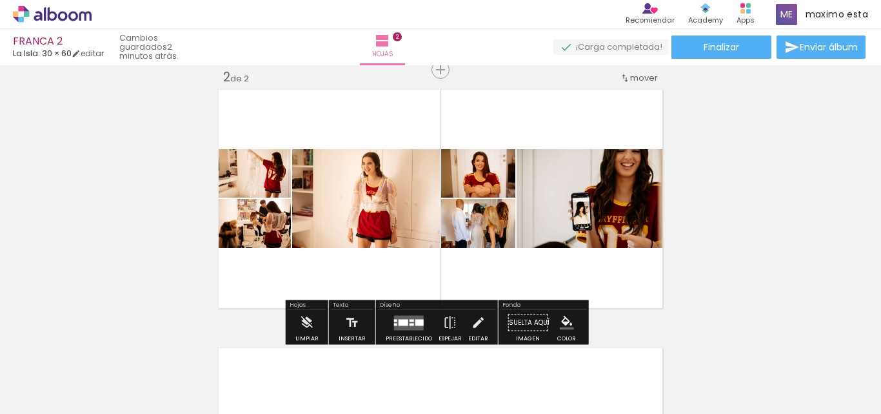
click at [415, 324] on div at bounding box center [419, 322] width 8 height 6
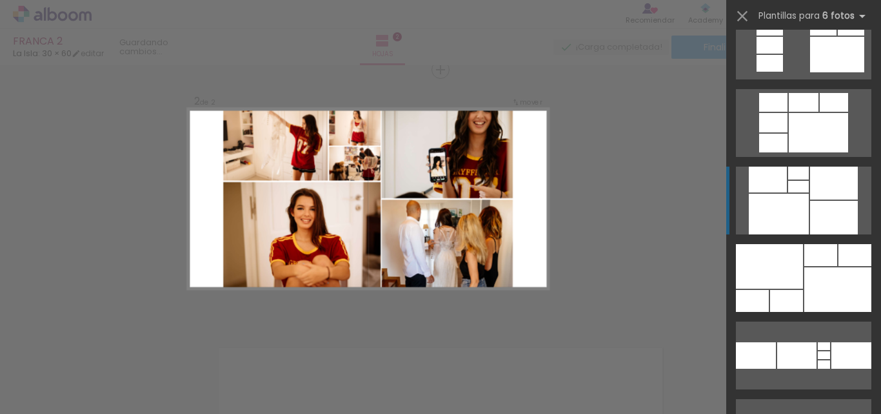
scroll to position [968, 0]
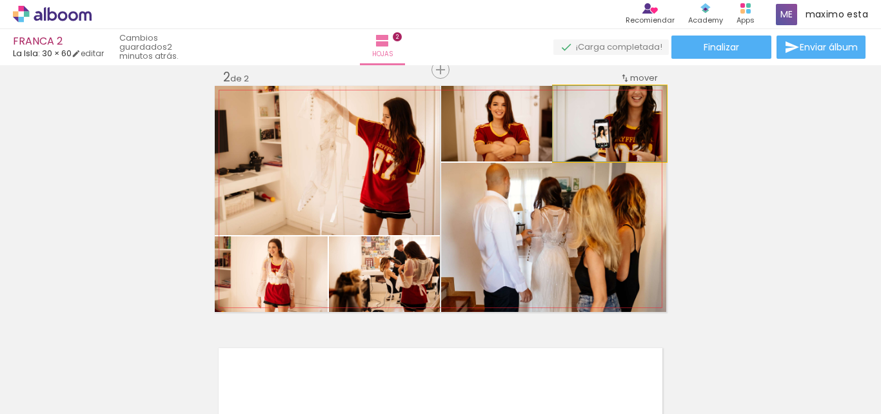
drag, startPoint x: 640, startPoint y: 145, endPoint x: 640, endPoint y: 154, distance: 9.0
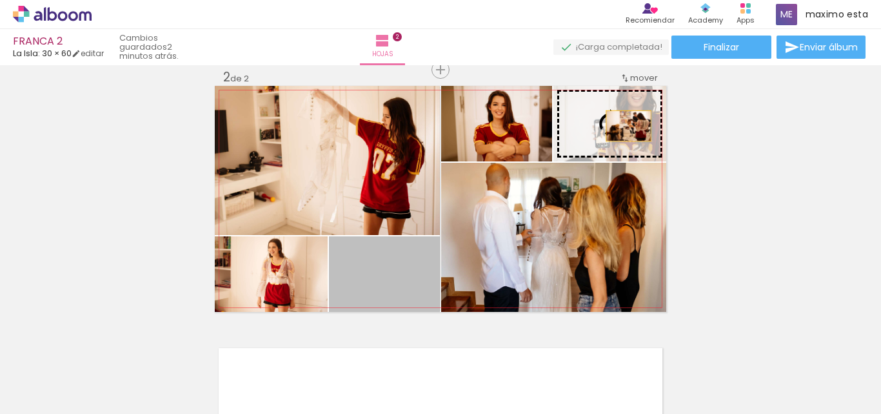
drag, startPoint x: 419, startPoint y: 275, endPoint x: 624, endPoint y: 126, distance: 253.5
click at [0, 0] on slot at bounding box center [0, 0] width 0 height 0
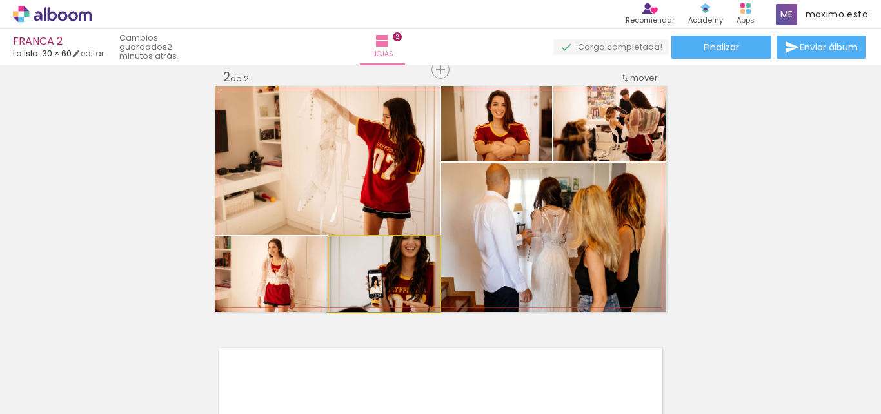
drag, startPoint x: 421, startPoint y: 279, endPoint x: 415, endPoint y: 291, distance: 13.0
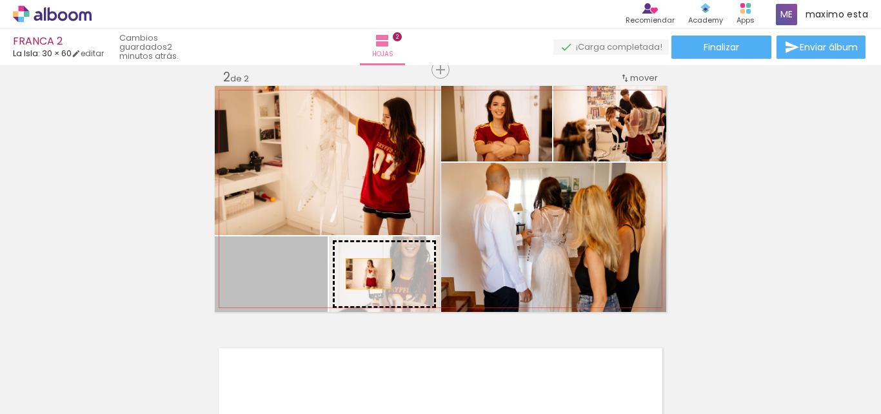
drag, startPoint x: 307, startPoint y: 274, endPoint x: 364, endPoint y: 274, distance: 56.8
click at [0, 0] on slot at bounding box center [0, 0] width 0 height 0
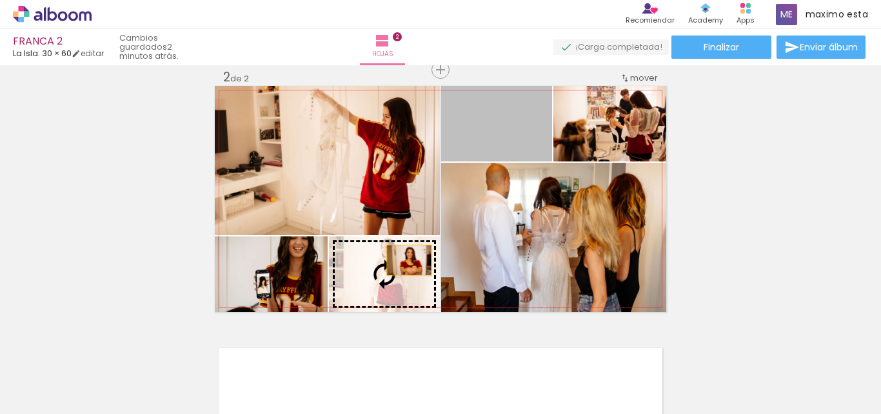
drag, startPoint x: 533, startPoint y: 145, endPoint x: 404, endPoint y: 260, distance: 172.2
click at [0, 0] on slot at bounding box center [0, 0] width 0 height 0
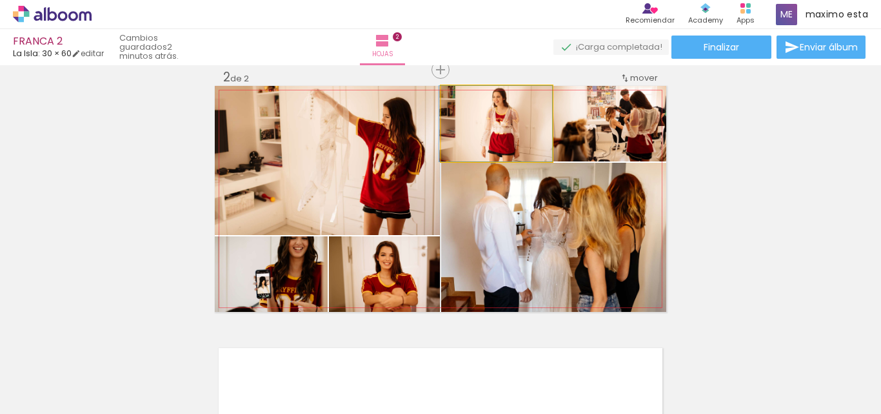
drag, startPoint x: 530, startPoint y: 130, endPoint x: 523, endPoint y: 160, distance: 31.3
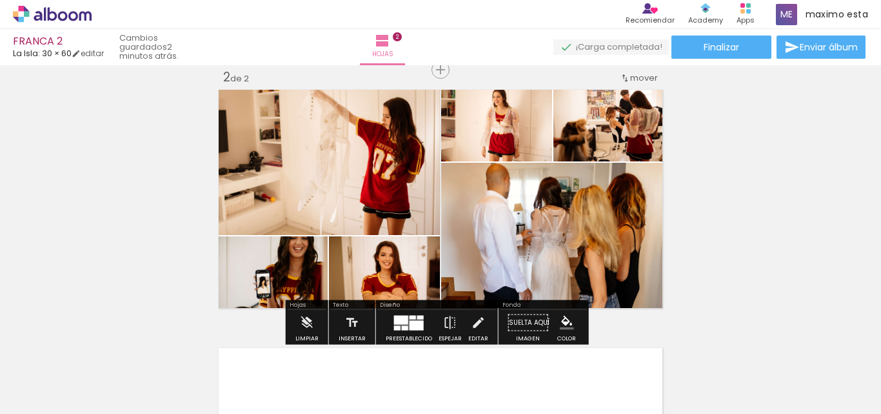
click at [748, 169] on div "Insertar hoja 1 de 2 Insertar hoja 2 de 2" at bounding box center [440, 182] width 881 height 775
click at [406, 328] on quentale-layouter at bounding box center [409, 322] width 30 height 15
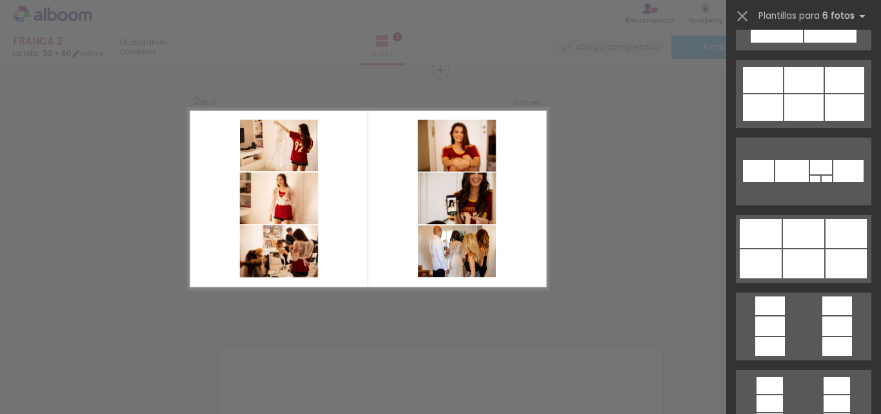
scroll to position [3225, 0]
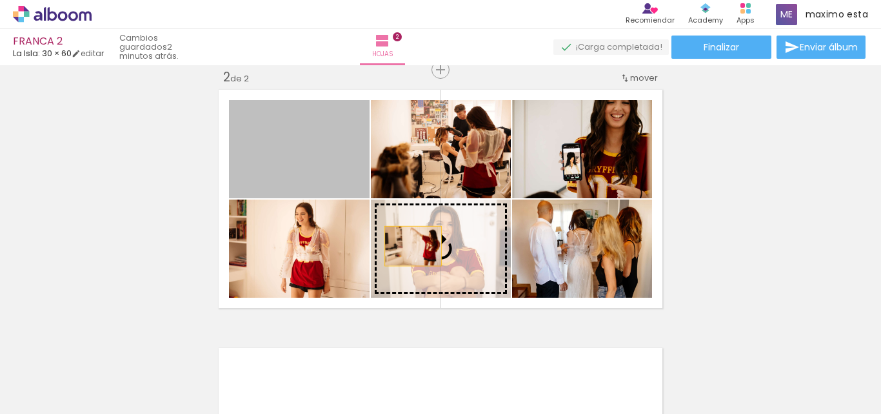
drag, startPoint x: 343, startPoint y: 181, endPoint x: 419, endPoint y: 253, distance: 104.5
click at [0, 0] on slot at bounding box center [0, 0] width 0 height 0
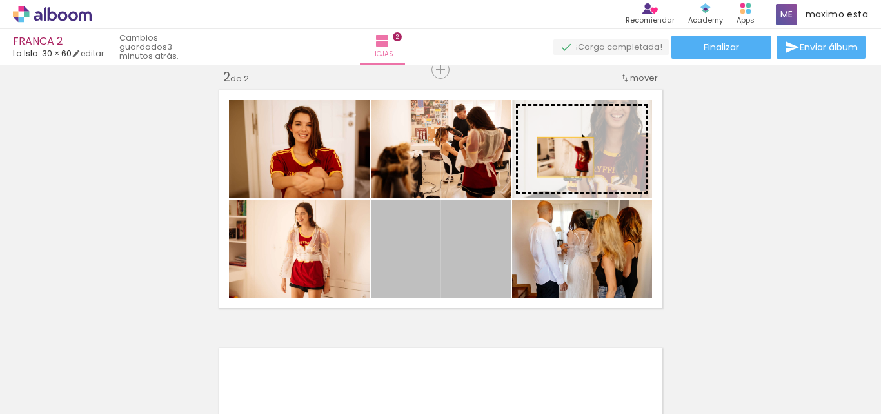
drag, startPoint x: 454, startPoint y: 272, endPoint x: 567, endPoint y: 155, distance: 161.9
click at [0, 0] on slot at bounding box center [0, 0] width 0 height 0
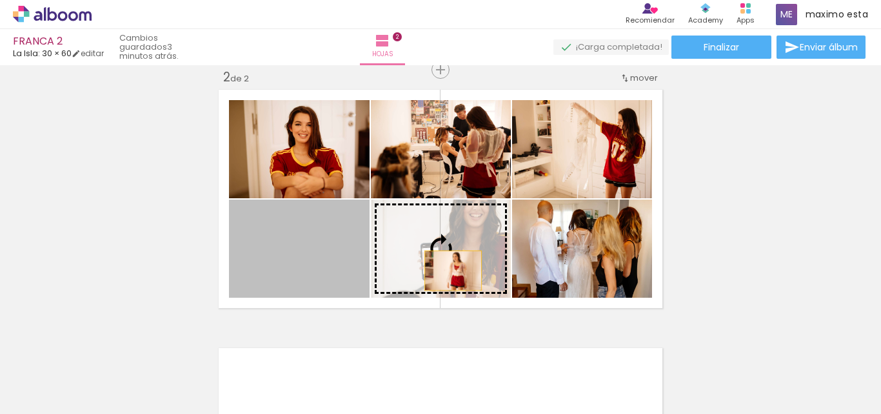
drag, startPoint x: 329, startPoint y: 270, endPoint x: 448, endPoint y: 270, distance: 119.3
click at [0, 0] on slot at bounding box center [0, 0] width 0 height 0
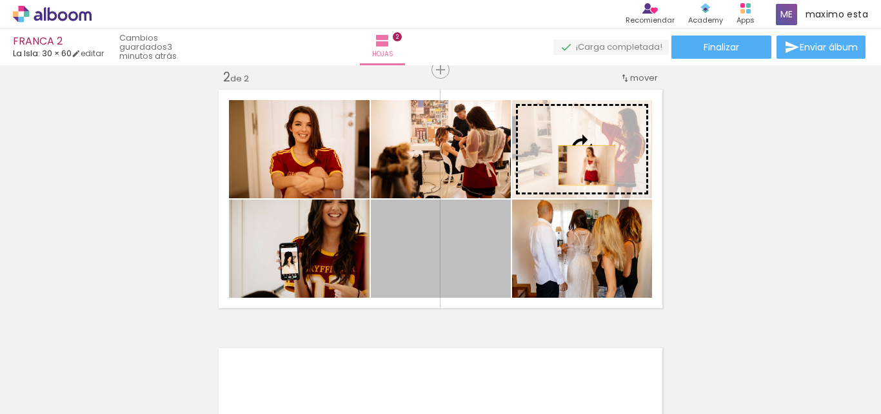
drag, startPoint x: 465, startPoint y: 271, endPoint x: 582, endPoint y: 165, distance: 157.6
click at [0, 0] on slot at bounding box center [0, 0] width 0 height 0
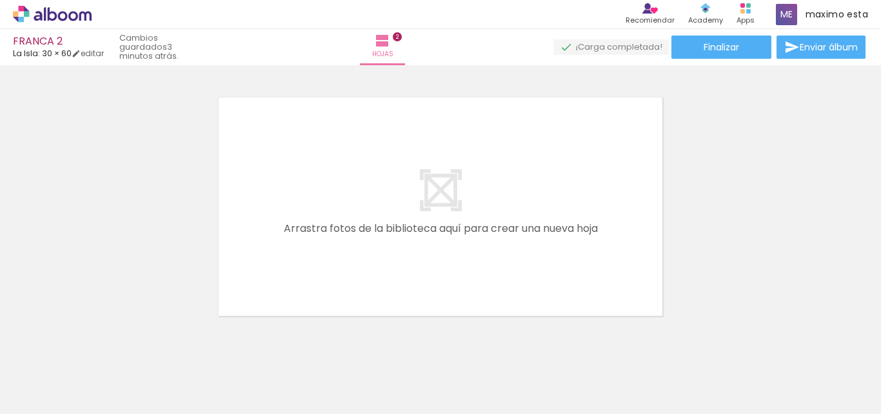
scroll to position [533, 0]
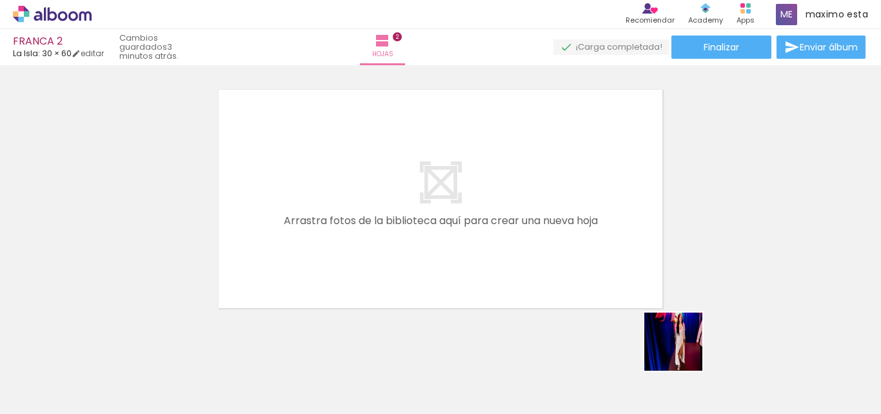
drag, startPoint x: 705, startPoint y: 363, endPoint x: 776, endPoint y: 336, distance: 76.0
click at [549, 284] on quentale-workspace at bounding box center [440, 207] width 881 height 414
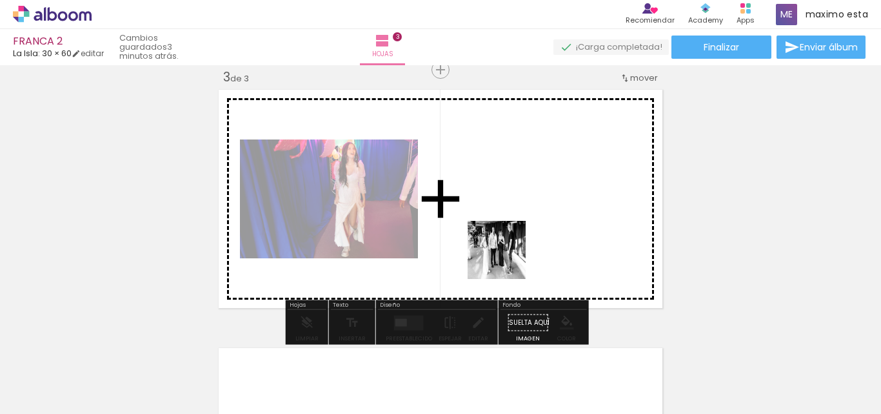
drag, startPoint x: 618, startPoint y: 306, endPoint x: 503, endPoint y: 258, distance: 124.9
click at [503, 258] on quentale-workspace at bounding box center [440, 207] width 881 height 414
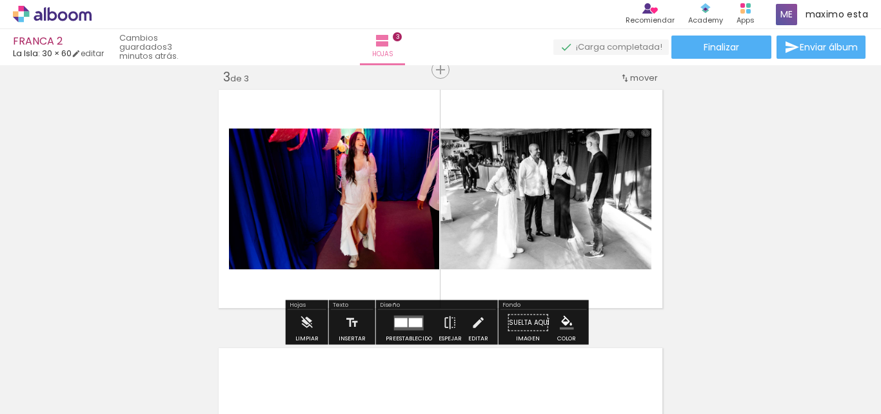
scroll to position [0, 1070]
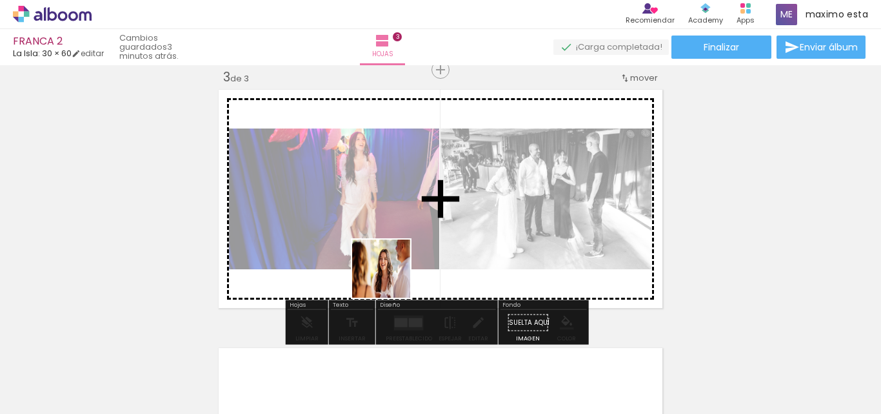
drag, startPoint x: 366, startPoint y: 375, endPoint x: 417, endPoint y: 343, distance: 59.8
click at [392, 275] on quentale-workspace at bounding box center [440, 207] width 881 height 414
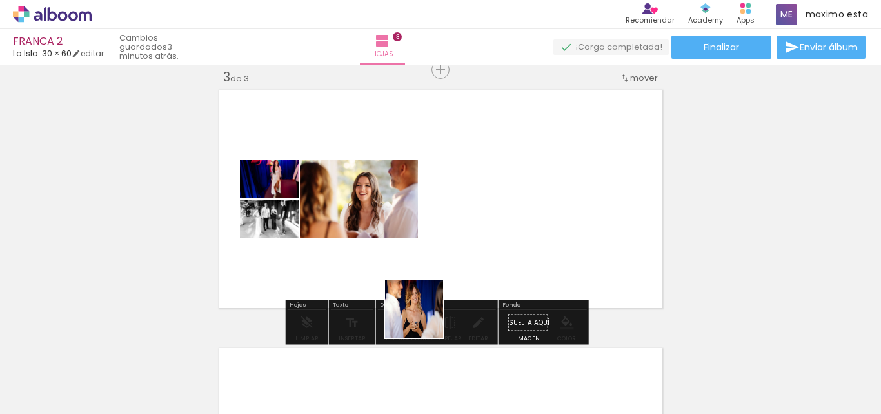
drag, startPoint x: 428, startPoint y: 362, endPoint x: 415, endPoint y: 252, distance: 110.4
click at [415, 252] on quentale-workspace at bounding box center [440, 207] width 881 height 414
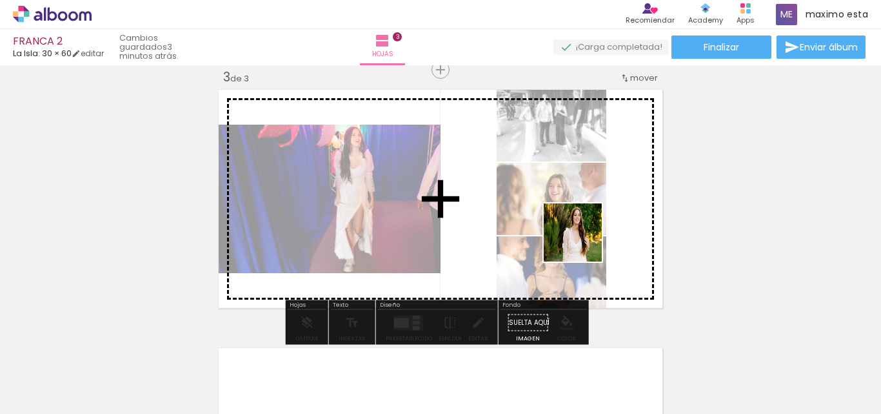
drag, startPoint x: 510, startPoint y: 363, endPoint x: 588, endPoint y: 272, distance: 119.4
click at [584, 241] on quentale-workspace at bounding box center [440, 207] width 881 height 414
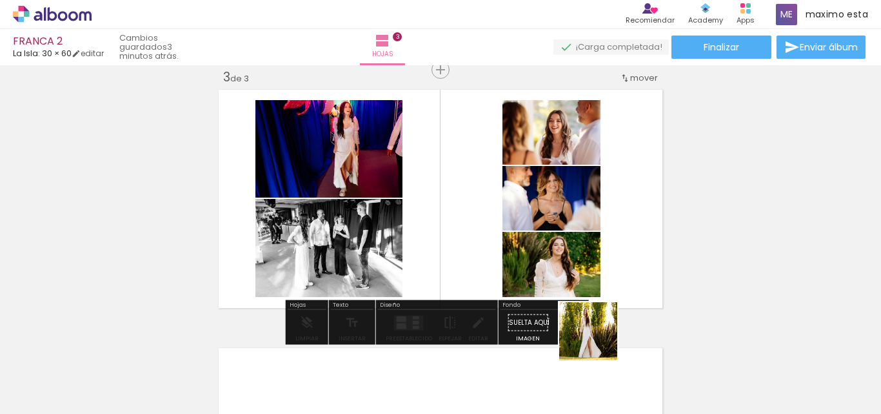
drag, startPoint x: 599, startPoint y: 390, endPoint x: 639, endPoint y: 344, distance: 61.3
click at [605, 276] on quentale-workspace at bounding box center [440, 207] width 881 height 414
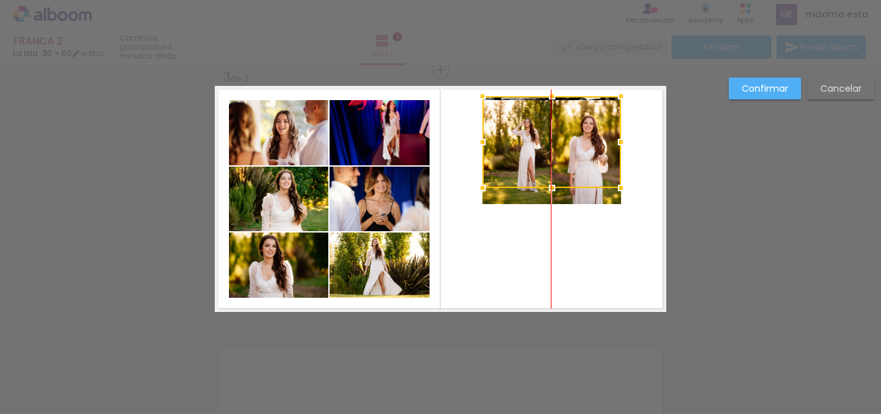
scroll to position [0, 1070]
click at [581, 159] on div at bounding box center [552, 145] width 139 height 92
click at [584, 198] on quentale-photo at bounding box center [586, 152] width 69 height 104
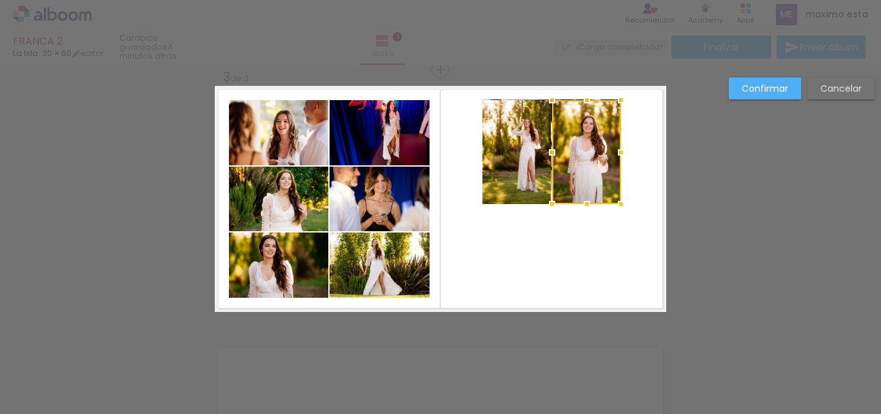
click at [539, 195] on div at bounding box center [552, 204] width 26 height 26
drag, startPoint x: 561, startPoint y: 195, endPoint x: 561, endPoint y: 223, distance: 27.7
click at [561, 223] on album-spread "3 de 3" at bounding box center [441, 199] width 452 height 226
drag, startPoint x: 563, startPoint y: 197, endPoint x: 563, endPoint y: 222, distance: 24.5
click at [563, 222] on album-spread "3 de 3" at bounding box center [441, 199] width 452 height 226
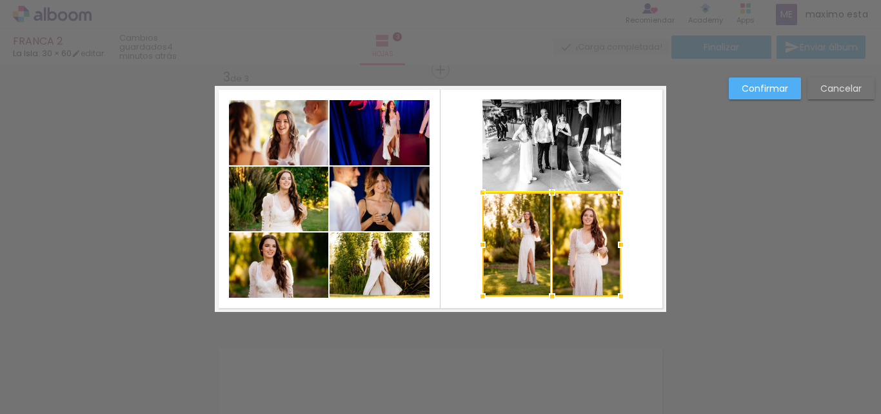
drag, startPoint x: 563, startPoint y: 190, endPoint x: 566, endPoint y: 279, distance: 89.1
click at [566, 279] on div at bounding box center [552, 244] width 139 height 104
click at [652, 248] on quentale-layouter at bounding box center [441, 199] width 452 height 226
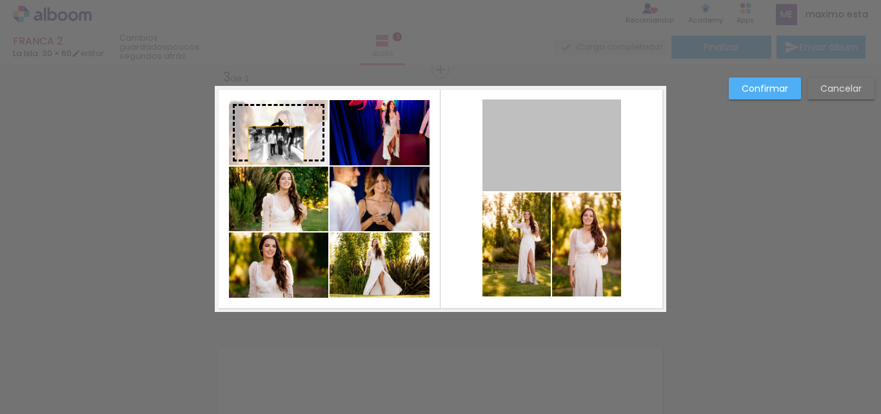
drag, startPoint x: 564, startPoint y: 159, endPoint x: 271, endPoint y: 144, distance: 293.9
click at [0, 0] on slot at bounding box center [0, 0] width 0 height 0
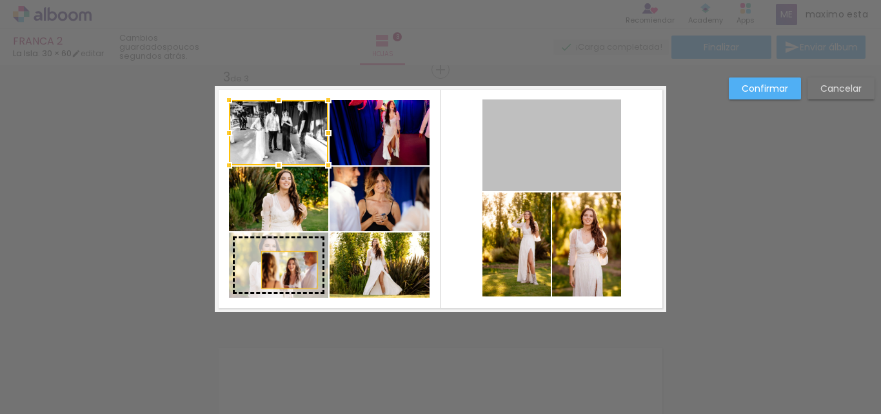
drag, startPoint x: 527, startPoint y: 179, endPoint x: 281, endPoint y: 271, distance: 262.5
click at [0, 0] on slot at bounding box center [0, 0] width 0 height 0
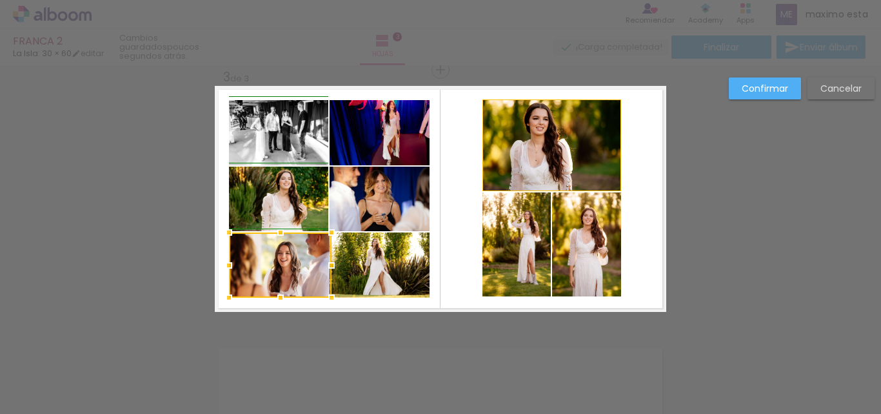
drag, startPoint x: 313, startPoint y: 269, endPoint x: 306, endPoint y: 197, distance: 71.9
click at [306, 197] on album-spread "3 de 3" at bounding box center [441, 199] width 452 height 226
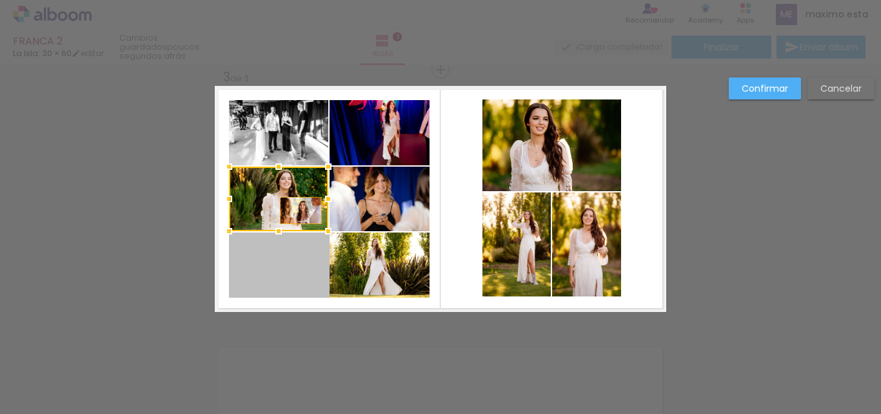
drag, startPoint x: 303, startPoint y: 261, endPoint x: 296, endPoint y: 210, distance: 50.7
click at [296, 210] on album-spread "3 de 3" at bounding box center [441, 199] width 452 height 226
drag, startPoint x: 304, startPoint y: 264, endPoint x: 286, endPoint y: 201, distance: 65.7
click at [286, 201] on album-spread "3 de 3" at bounding box center [441, 199] width 452 height 226
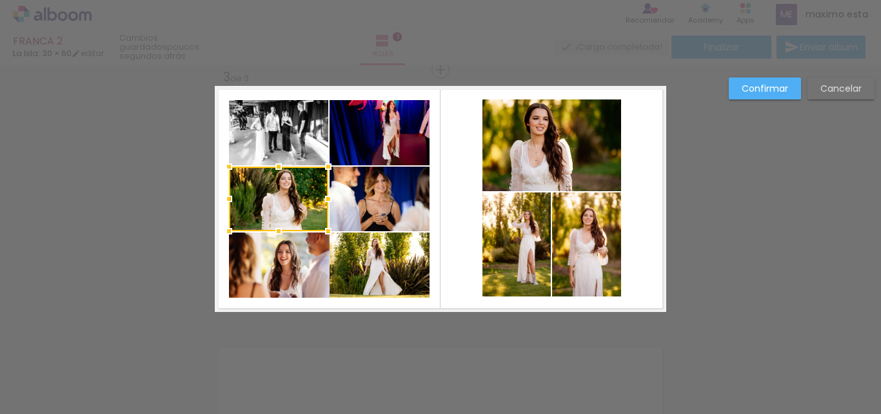
click at [286, 203] on div at bounding box center [278, 198] width 99 height 65
click at [215, 266] on quentale-layouter at bounding box center [441, 199] width 452 height 226
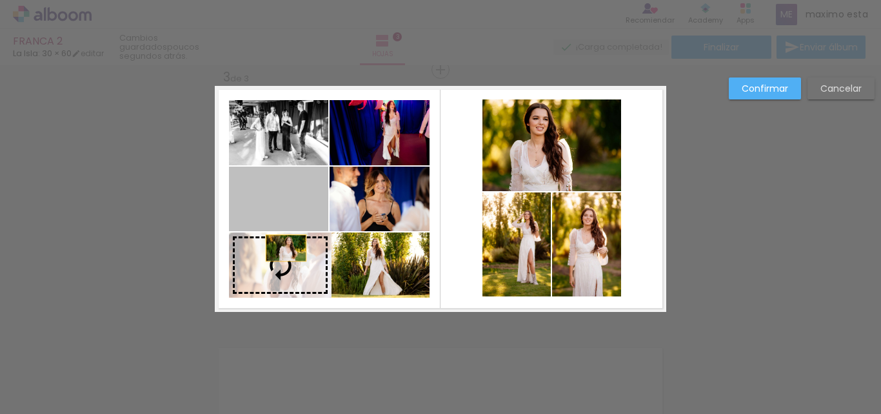
drag, startPoint x: 280, startPoint y: 210, endPoint x: 281, endPoint y: 266, distance: 56.1
click at [0, 0] on slot at bounding box center [0, 0] width 0 height 0
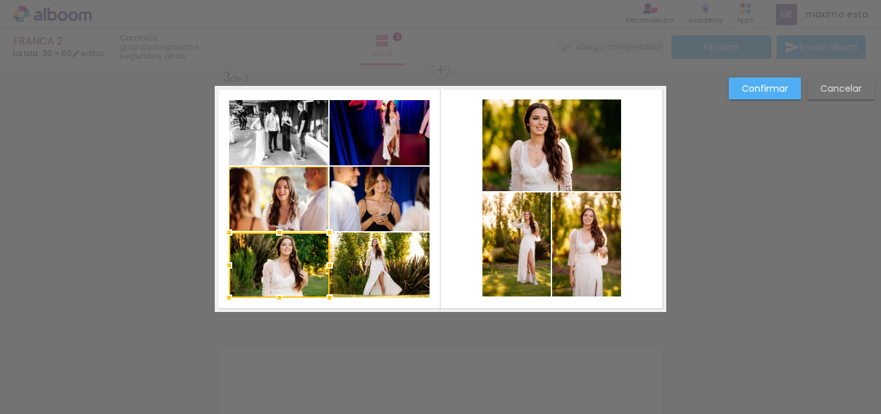
drag, startPoint x: 326, startPoint y: 266, endPoint x: 330, endPoint y: 274, distance: 9.0
click at [330, 274] on div at bounding box center [330, 265] width 26 height 26
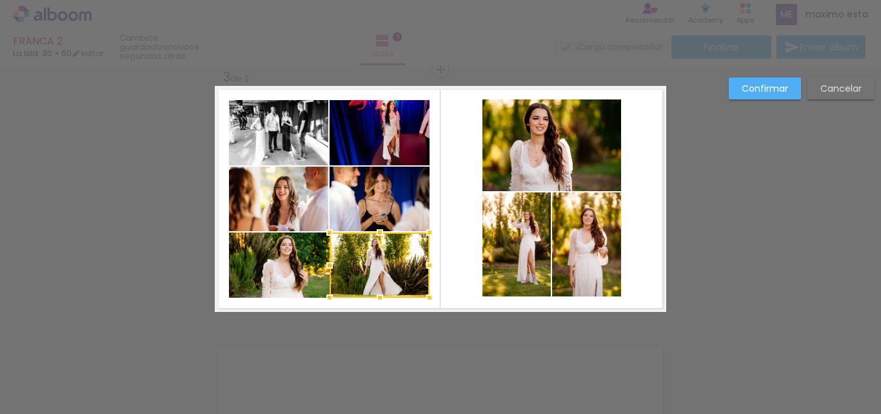
click at [381, 261] on div at bounding box center [380, 264] width 100 height 65
click at [375, 198] on quentale-photo at bounding box center [380, 198] width 100 height 65
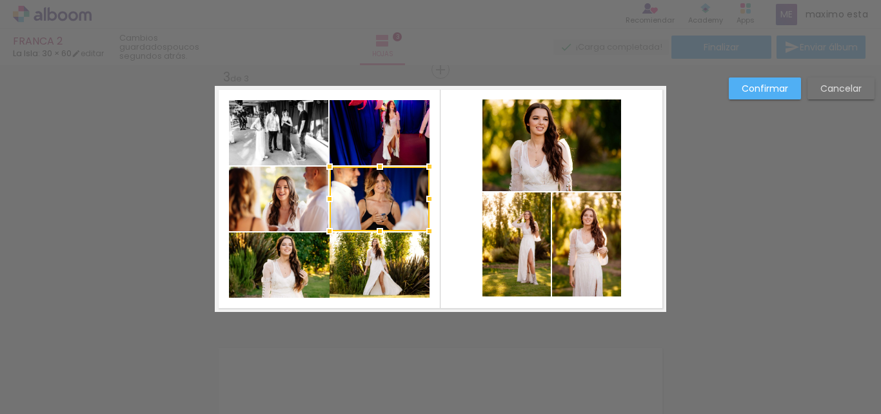
click at [190, 210] on div "Confirmar Cancelar" at bounding box center [440, 63] width 881 height 1063
click at [268, 275] on quentale-photo at bounding box center [279, 264] width 101 height 65
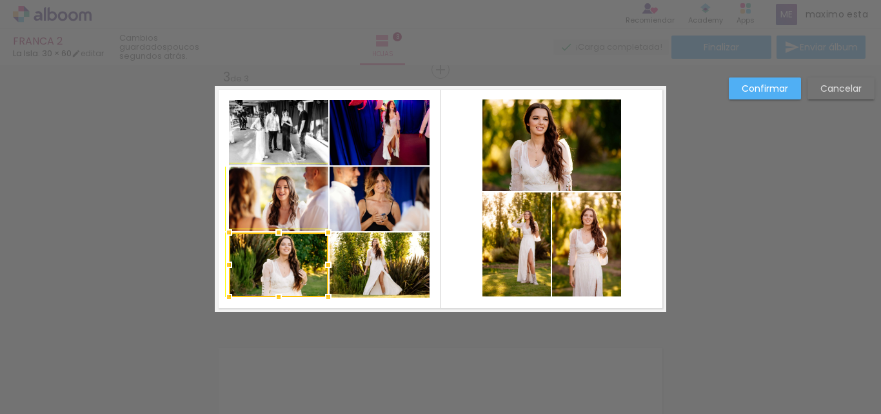
drag, startPoint x: 324, startPoint y: 292, endPoint x: 318, endPoint y: 288, distance: 7.0
click at [318, 288] on div at bounding box center [328, 297] width 26 height 26
click at [202, 258] on div "Confirmar Cancelar" at bounding box center [440, 63] width 881 height 1063
click at [264, 192] on quentale-photo at bounding box center [278, 198] width 99 height 65
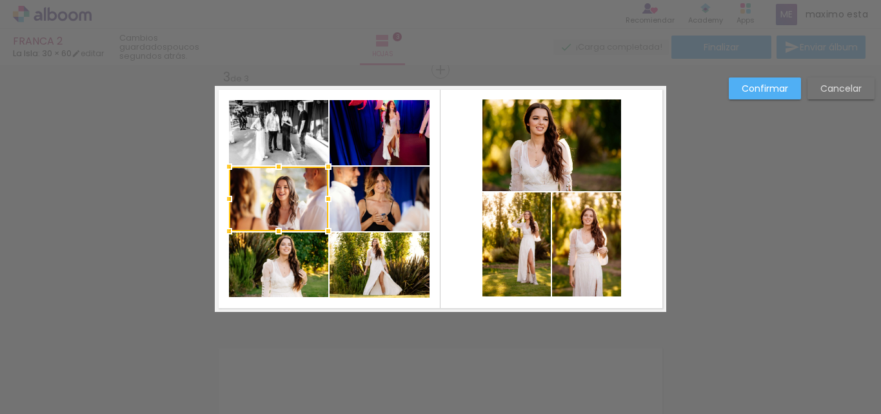
click at [462, 288] on quentale-layouter at bounding box center [441, 199] width 452 height 226
click at [0, 0] on slot "Cancelar" at bounding box center [0, 0] width 0 height 0
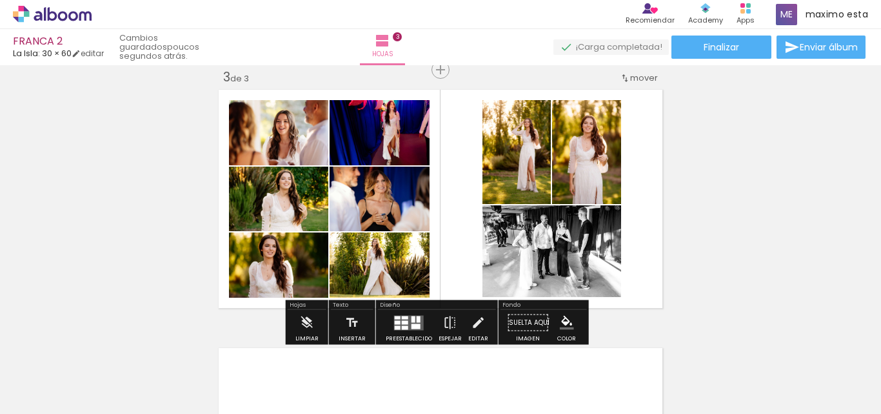
click at [542, 253] on quentale-photo at bounding box center [552, 251] width 139 height 92
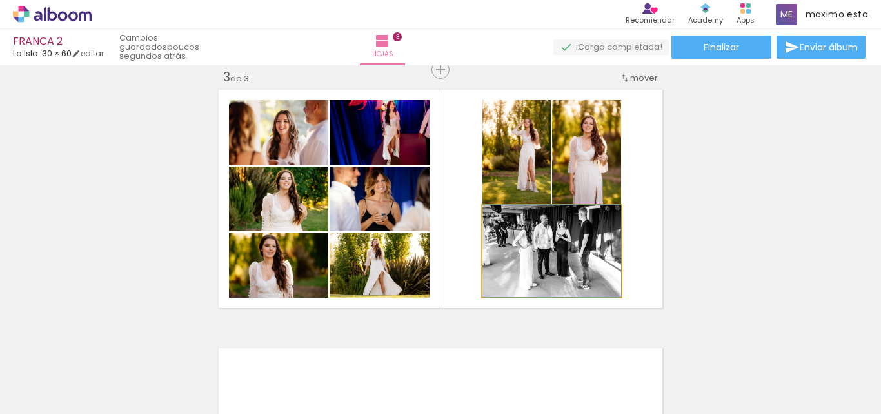
click at [542, 253] on quentale-photo at bounding box center [552, 251] width 139 height 92
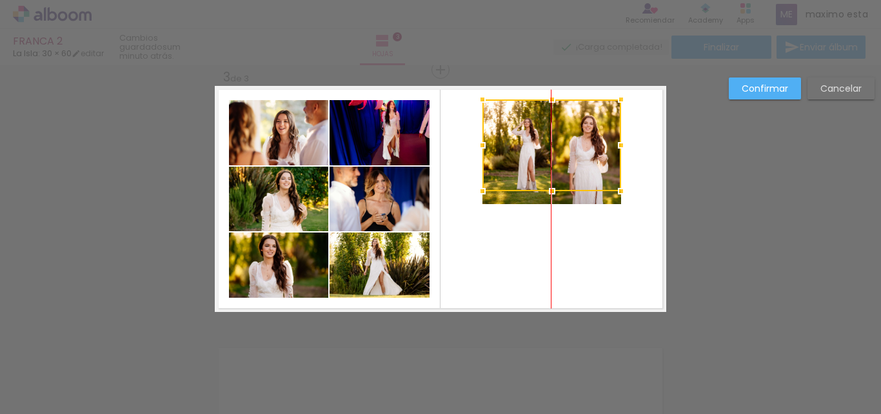
drag, startPoint x: 550, startPoint y: 259, endPoint x: 545, endPoint y: 154, distance: 105.9
click at [545, 154] on div at bounding box center [552, 145] width 139 height 92
click at [524, 199] on quentale-photo at bounding box center [517, 152] width 68 height 104
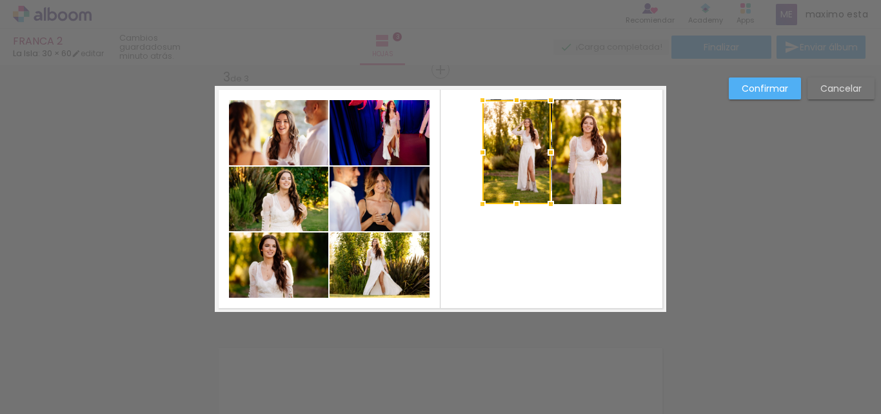
click at [570, 195] on quentale-photo at bounding box center [586, 152] width 69 height 104
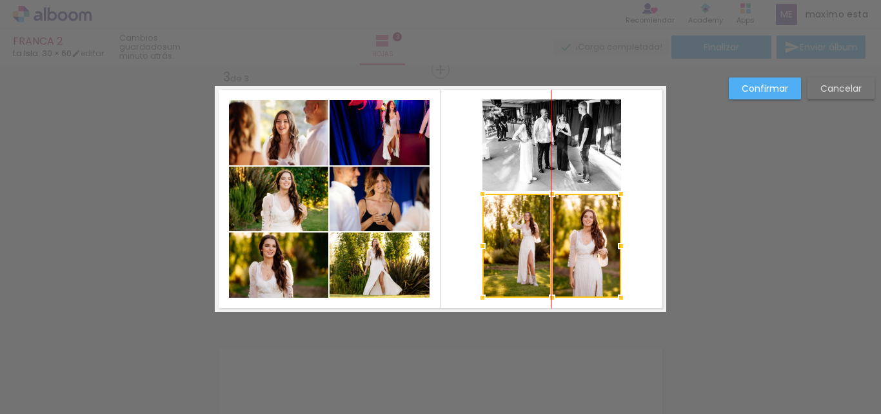
drag, startPoint x: 563, startPoint y: 189, endPoint x: 563, endPoint y: 283, distance: 93.5
click at [563, 283] on div at bounding box center [552, 246] width 139 height 104
click at [641, 253] on quentale-layouter at bounding box center [441, 199] width 452 height 226
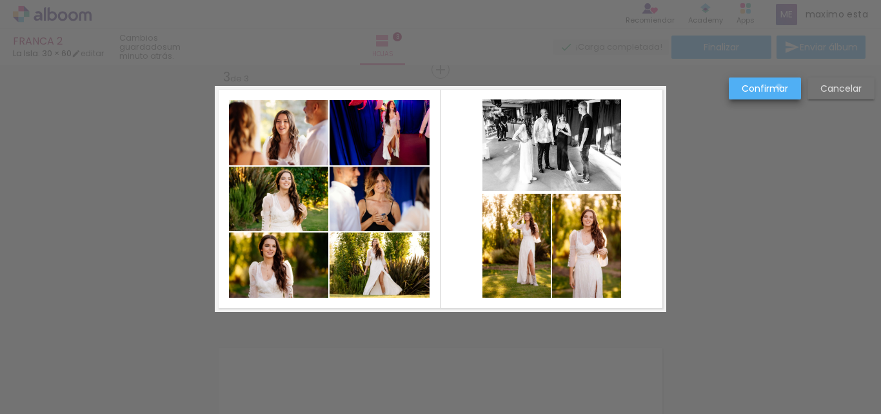
click at [0, 0] on slot "Confirmar" at bounding box center [0, 0] width 0 height 0
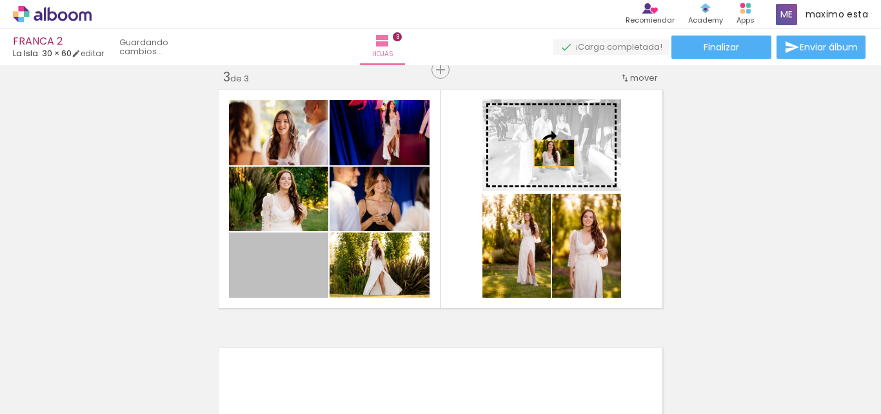
drag, startPoint x: 315, startPoint y: 268, endPoint x: 550, endPoint y: 153, distance: 261.4
click at [0, 0] on slot at bounding box center [0, 0] width 0 height 0
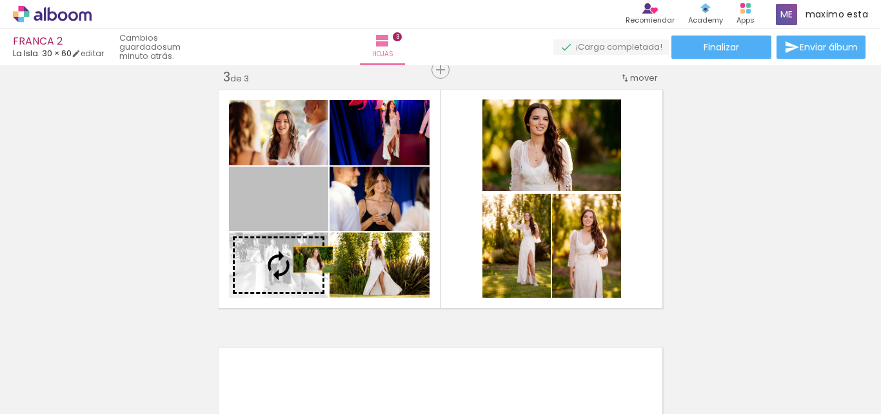
drag, startPoint x: 311, startPoint y: 206, endPoint x: 308, endPoint y: 259, distance: 53.6
click at [0, 0] on slot at bounding box center [0, 0] width 0 height 0
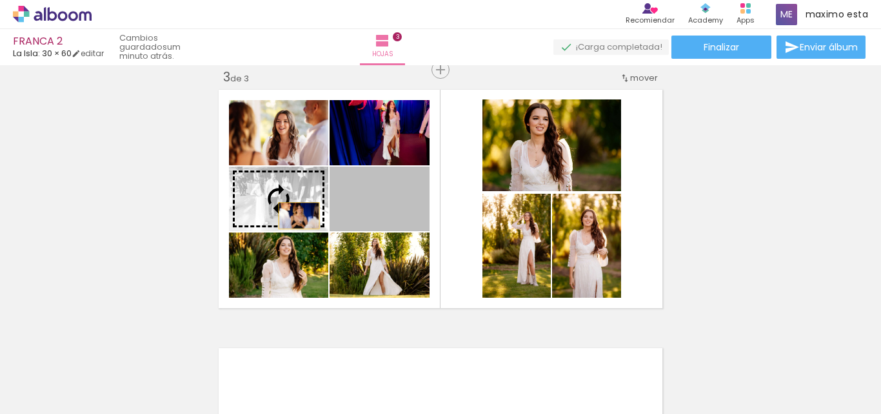
drag, startPoint x: 406, startPoint y: 217, endPoint x: 288, endPoint y: 215, distance: 118.1
click at [0, 0] on slot at bounding box center [0, 0] width 0 height 0
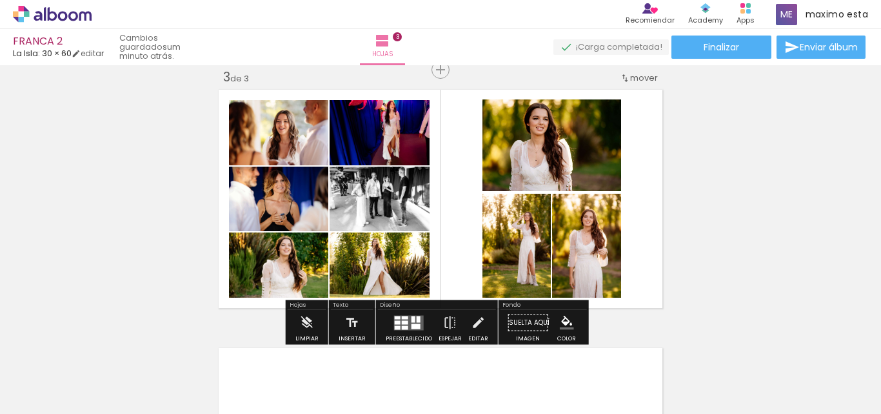
click at [751, 188] on div "Insertar hoja 1 de 3 Insertar hoja 2 de 3 Insertar hoja 3 de 3" at bounding box center [440, 53] width 881 height 1033
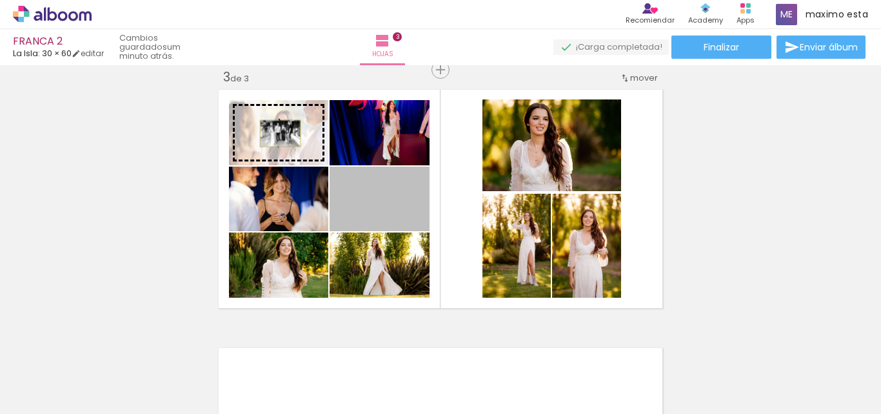
drag, startPoint x: 397, startPoint y: 214, endPoint x: 275, endPoint y: 134, distance: 146.7
click at [0, 0] on slot at bounding box center [0, 0] width 0 height 0
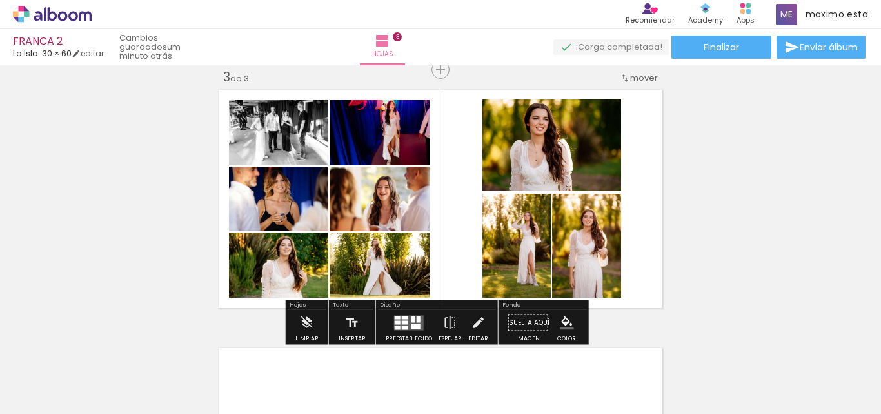
click at [718, 177] on div "Insertar hoja 1 de 3 Insertar hoja 2 de 3 Insertar hoja 3 de 3" at bounding box center [440, 53] width 881 height 1033
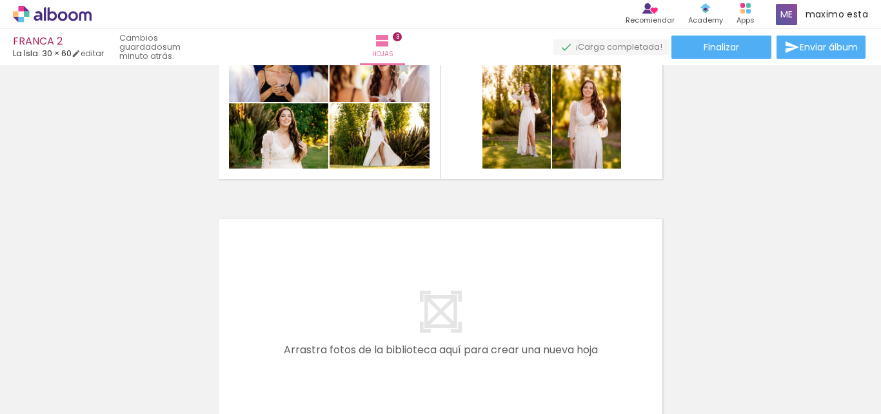
scroll to position [726, 0]
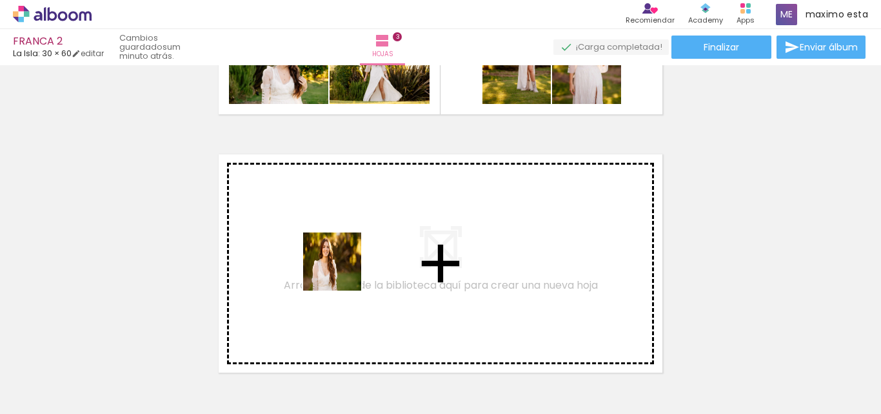
drag, startPoint x: 330, startPoint y: 383, endPoint x: 342, endPoint y: 271, distance: 112.2
click at [342, 271] on quentale-workspace at bounding box center [440, 207] width 881 height 414
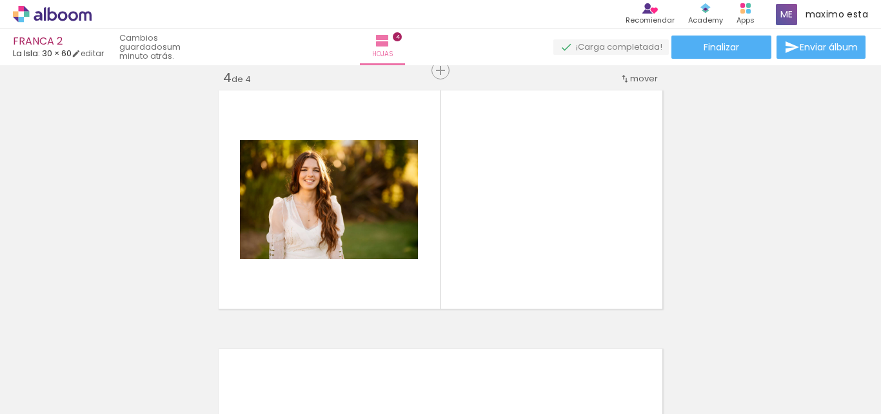
scroll to position [791, 0]
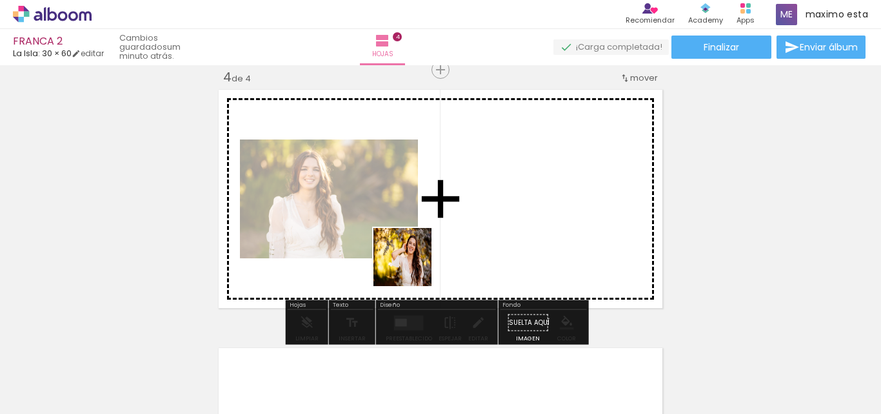
drag, startPoint x: 412, startPoint y: 372, endPoint x: 412, endPoint y: 253, distance: 119.3
click at [412, 253] on quentale-workspace at bounding box center [440, 207] width 881 height 414
